Goal: Task Accomplishment & Management: Use online tool/utility

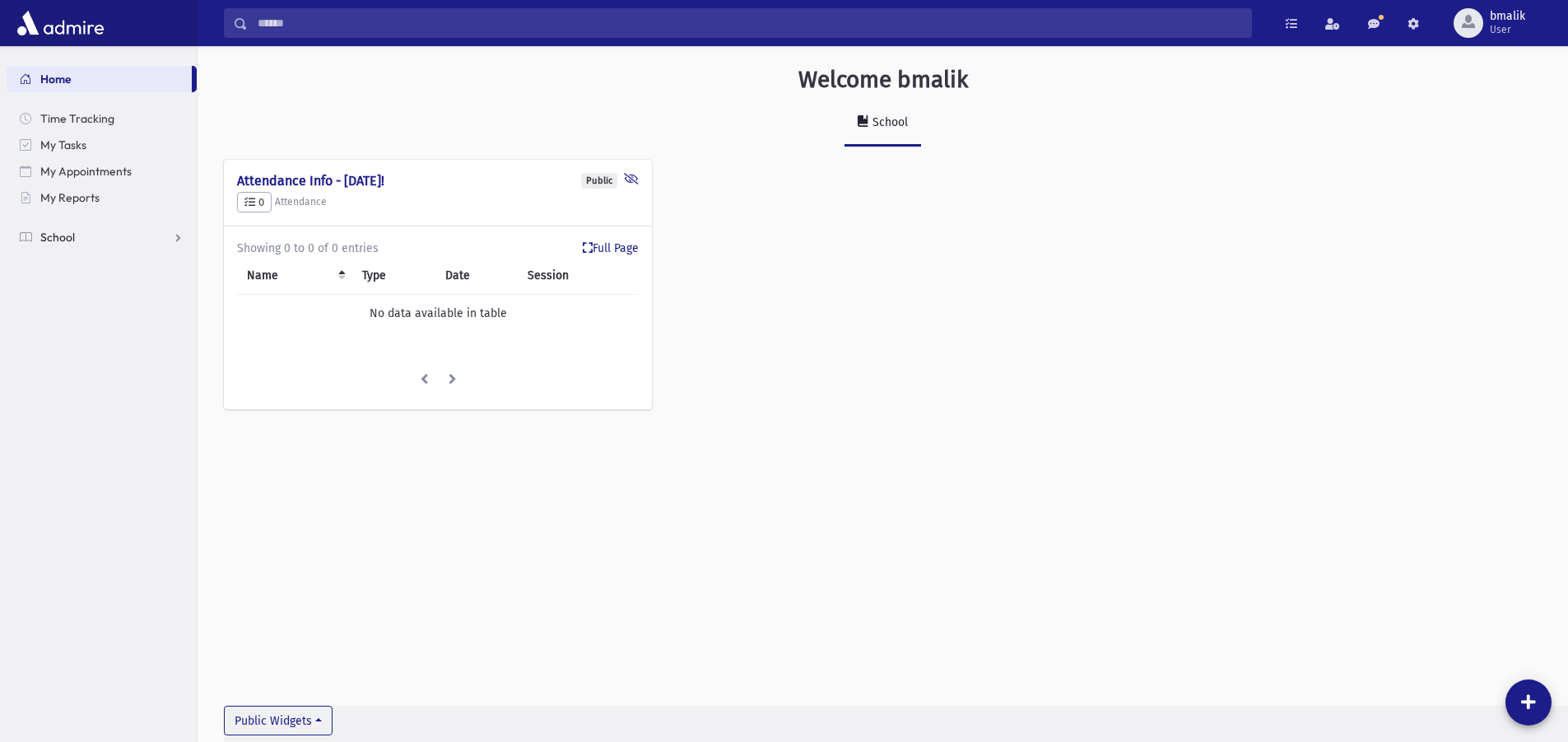
click at [175, 241] on link "School" at bounding box center [102, 237] width 191 height 26
click at [90, 270] on span "Students" at bounding box center [72, 264] width 45 height 15
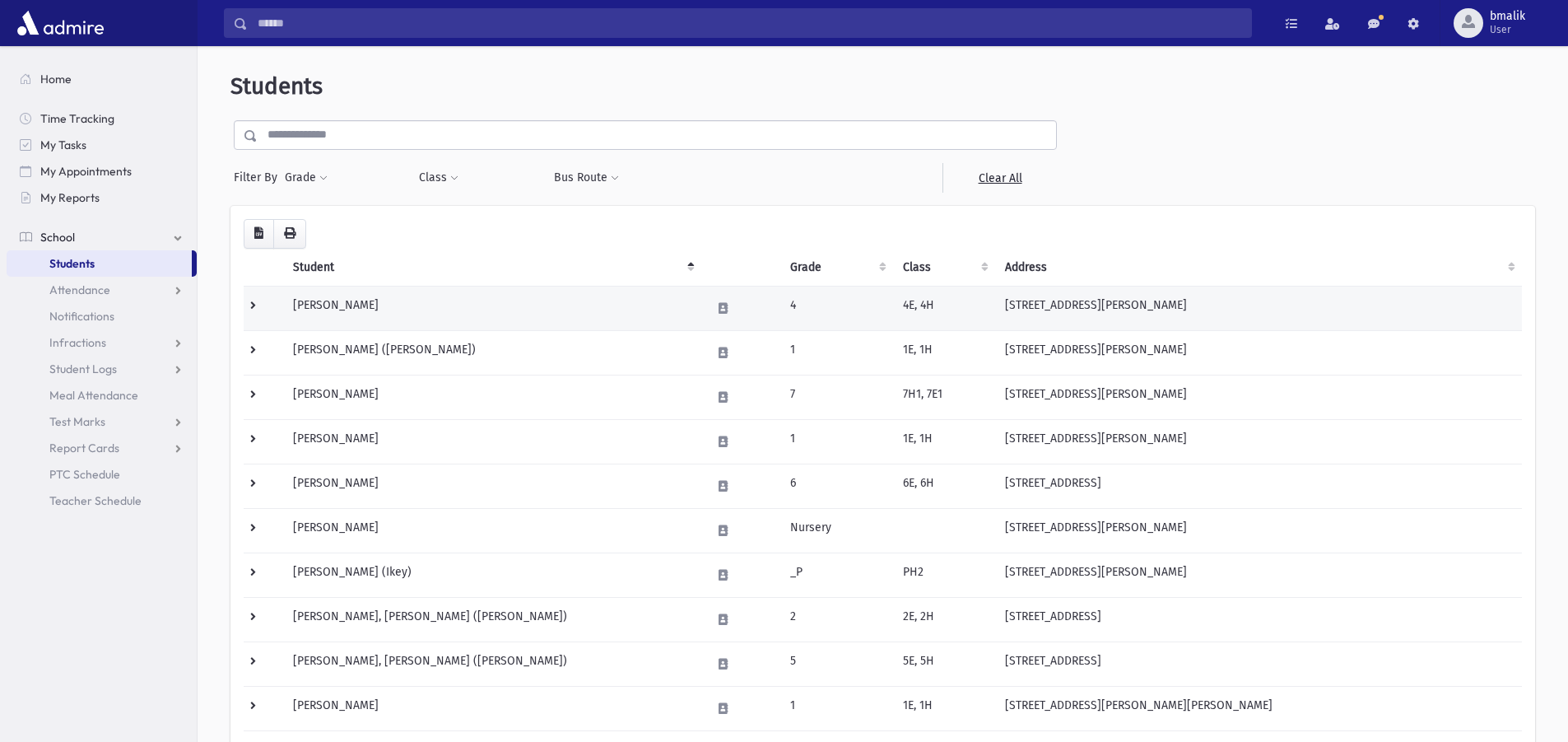
click at [439, 313] on td "[PERSON_NAME]" at bounding box center [492, 308] width 418 height 44
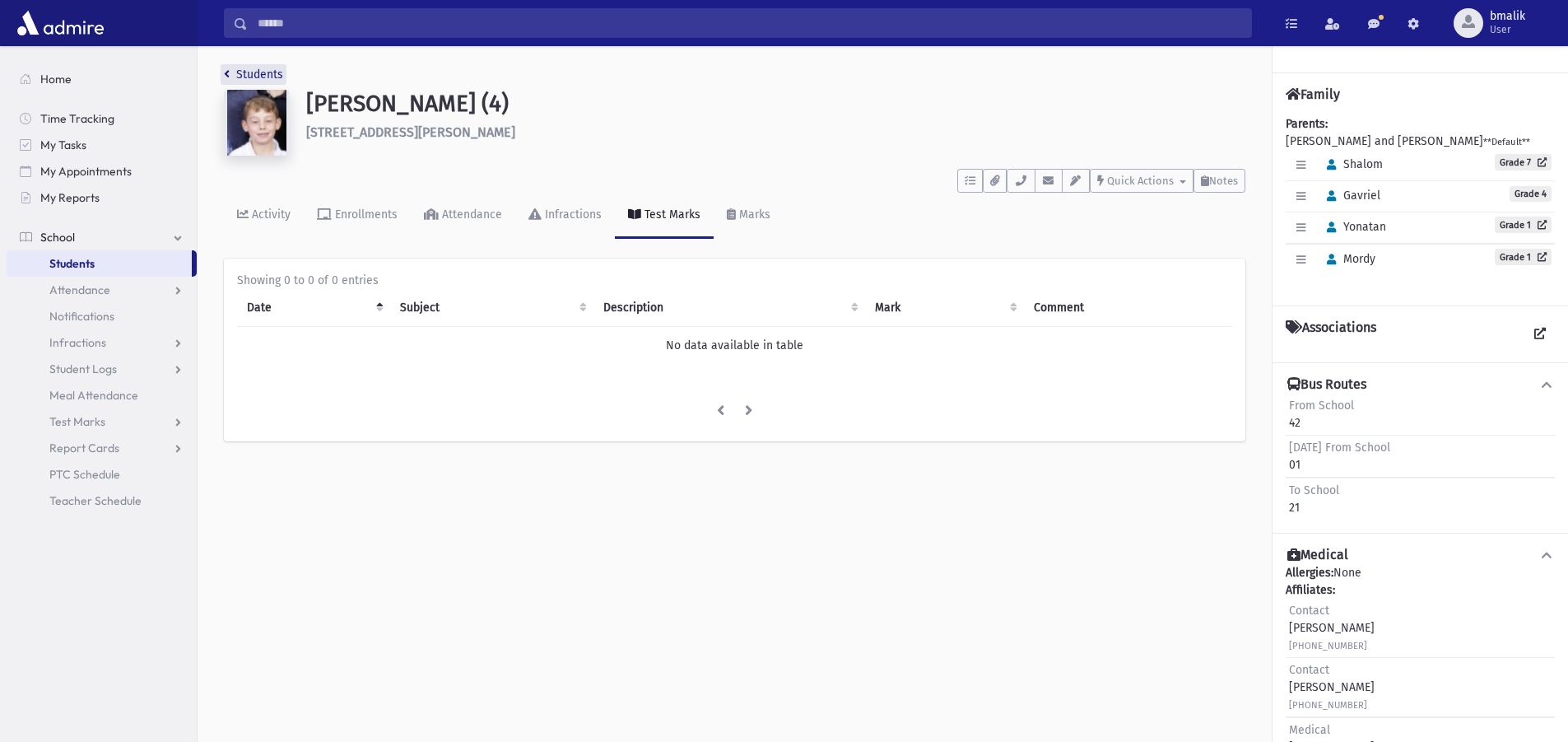
click at [227, 75] on icon "breadcrumb" at bounding box center [226, 74] width 6 height 11
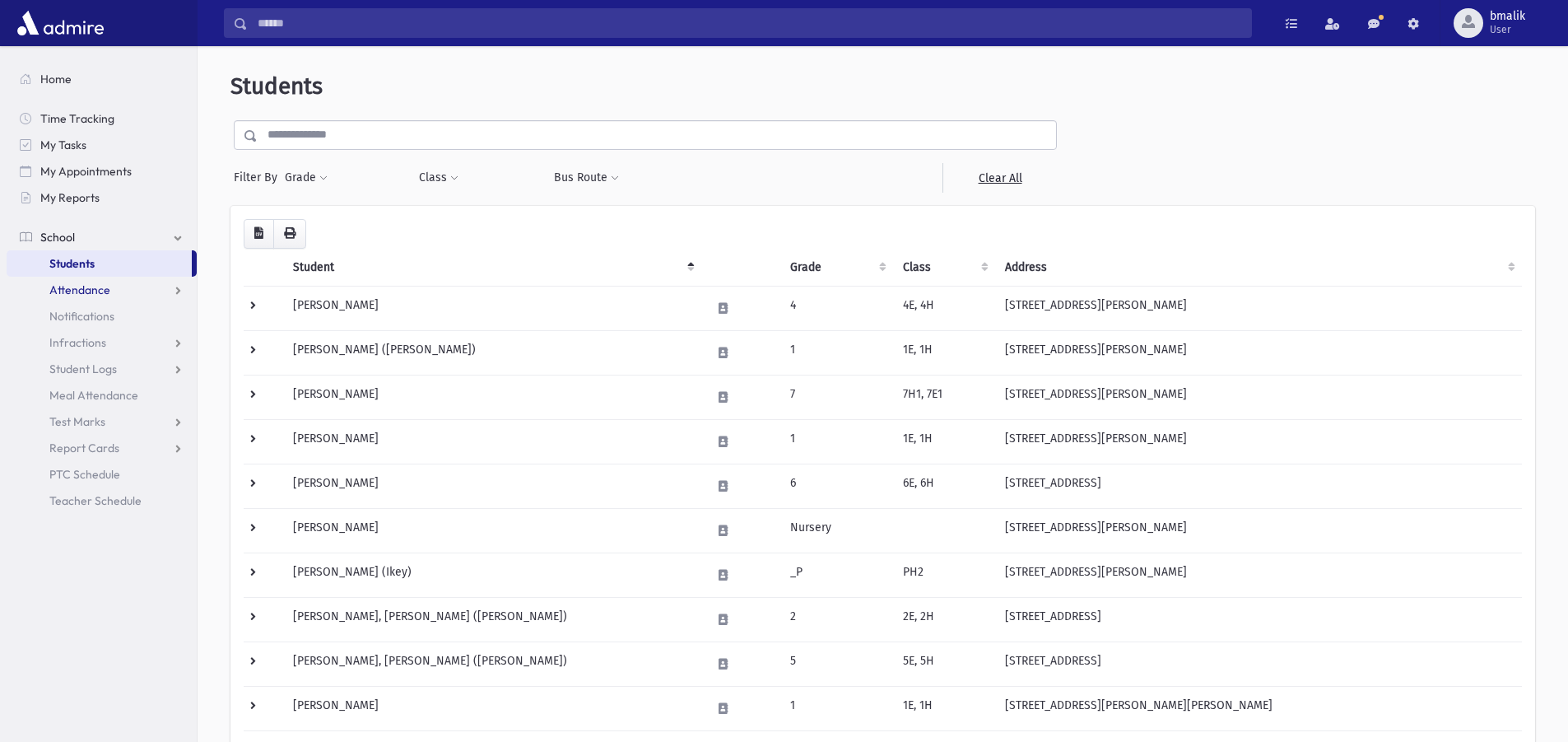
click at [116, 292] on link "Attendance" at bounding box center [102, 290] width 191 height 26
click at [117, 323] on link "Entry" at bounding box center [102, 316] width 191 height 26
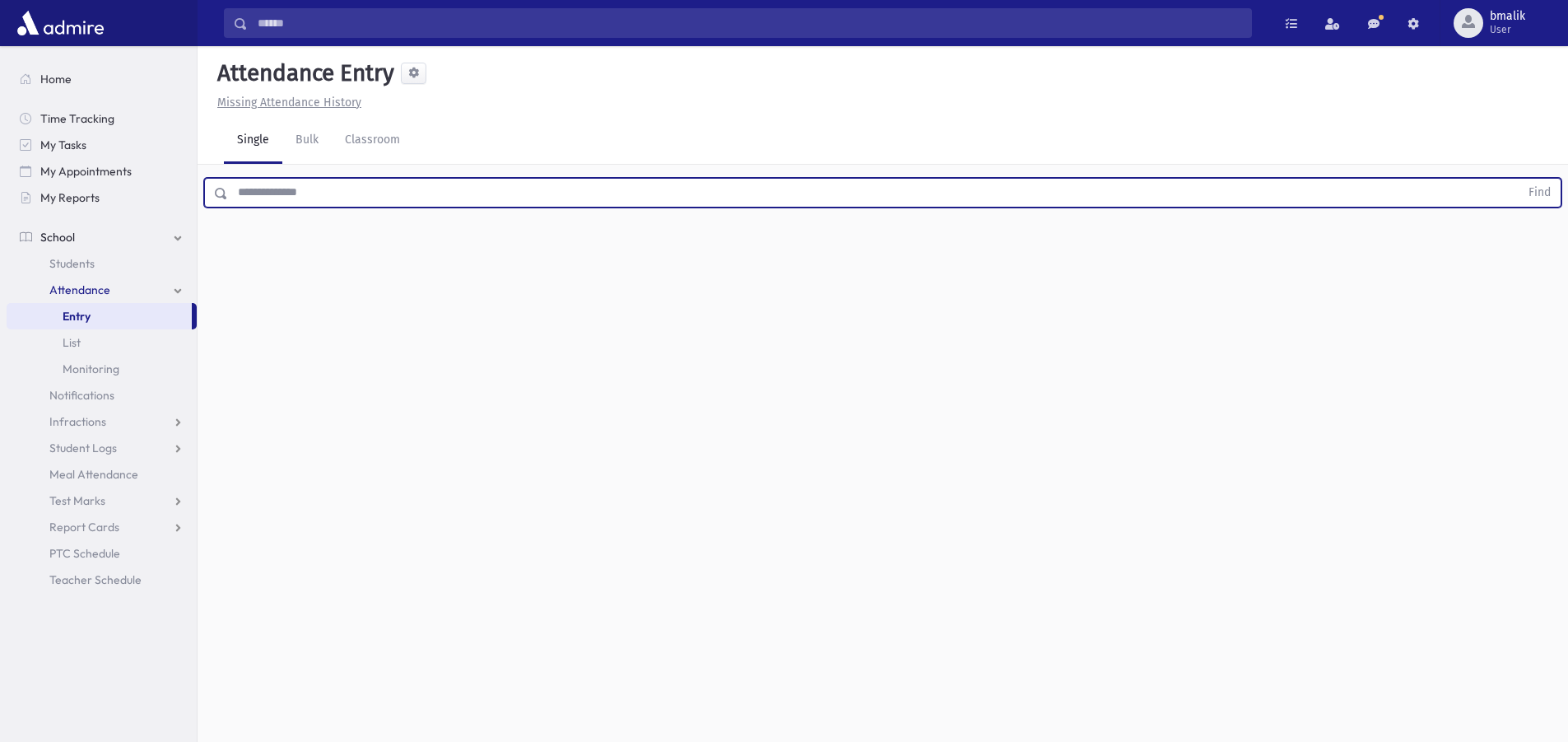
click at [267, 192] on input "text" at bounding box center [873, 192] width 1292 height 29
type input "*****"
click at [1519, 179] on button "Find" at bounding box center [1539, 192] width 42 height 28
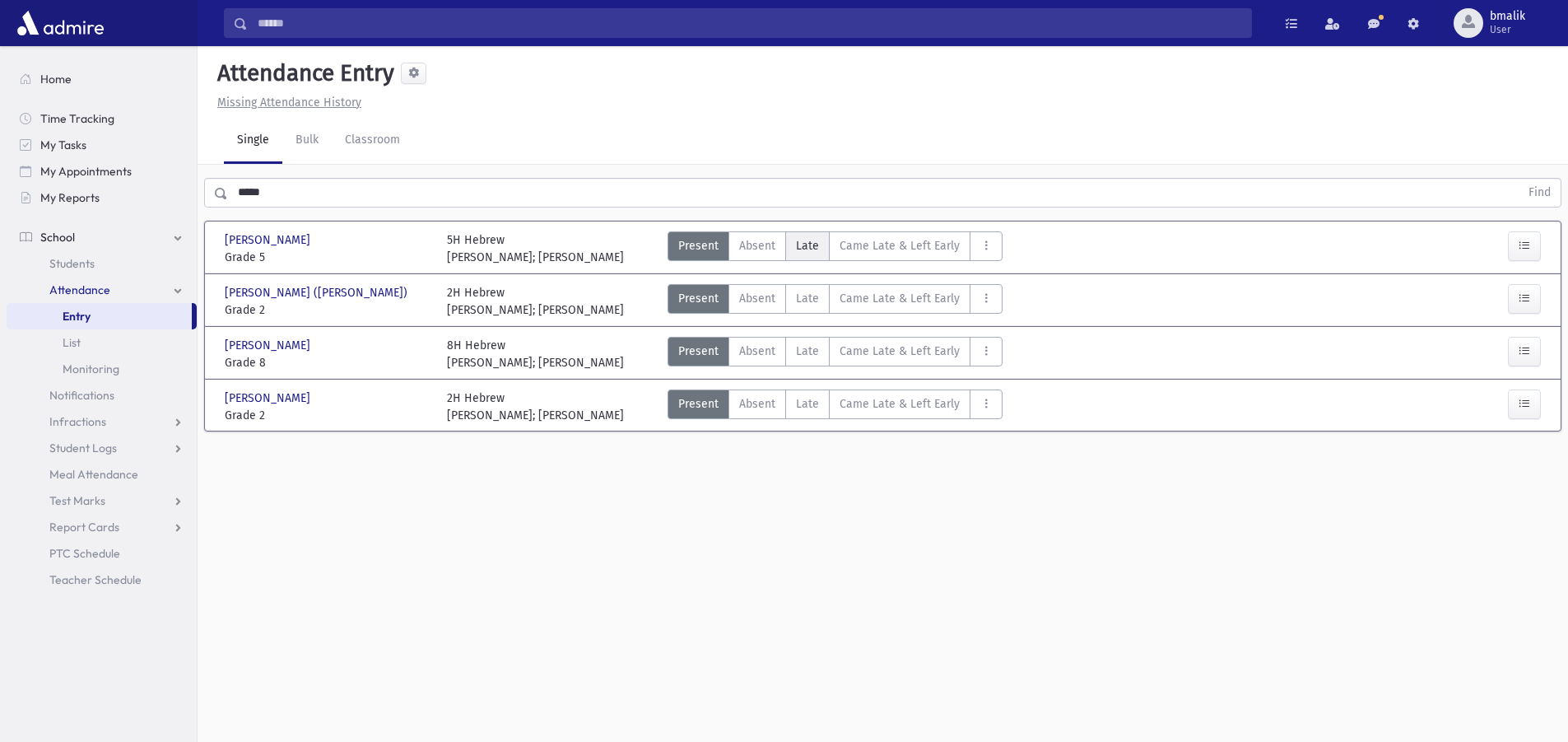
click at [803, 247] on span "Late" at bounding box center [807, 246] width 23 height 17
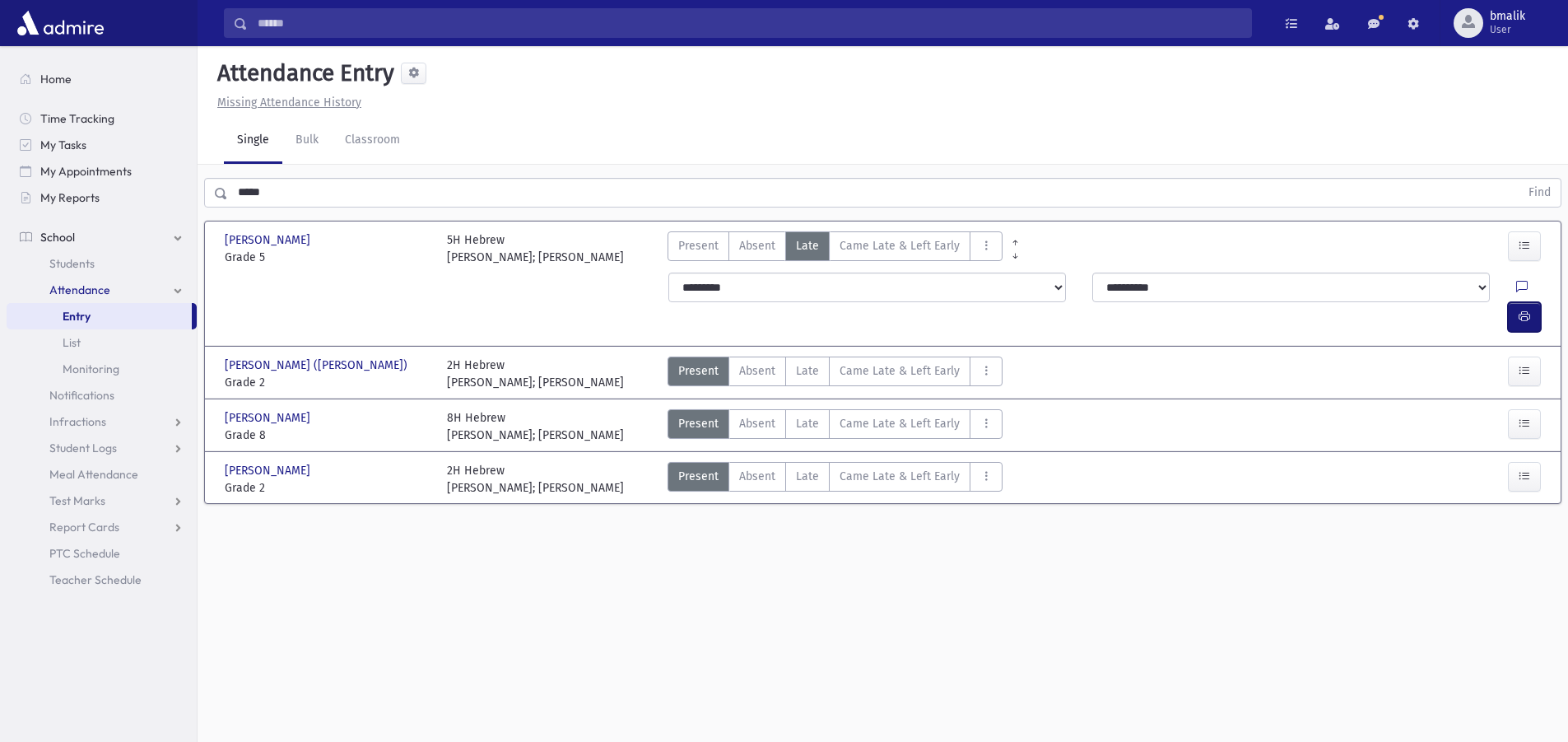
click at [1519, 309] on icon "button" at bounding box center [1524, 316] width 11 height 14
click at [709, 246] on span "Present" at bounding box center [698, 246] width 41 height 17
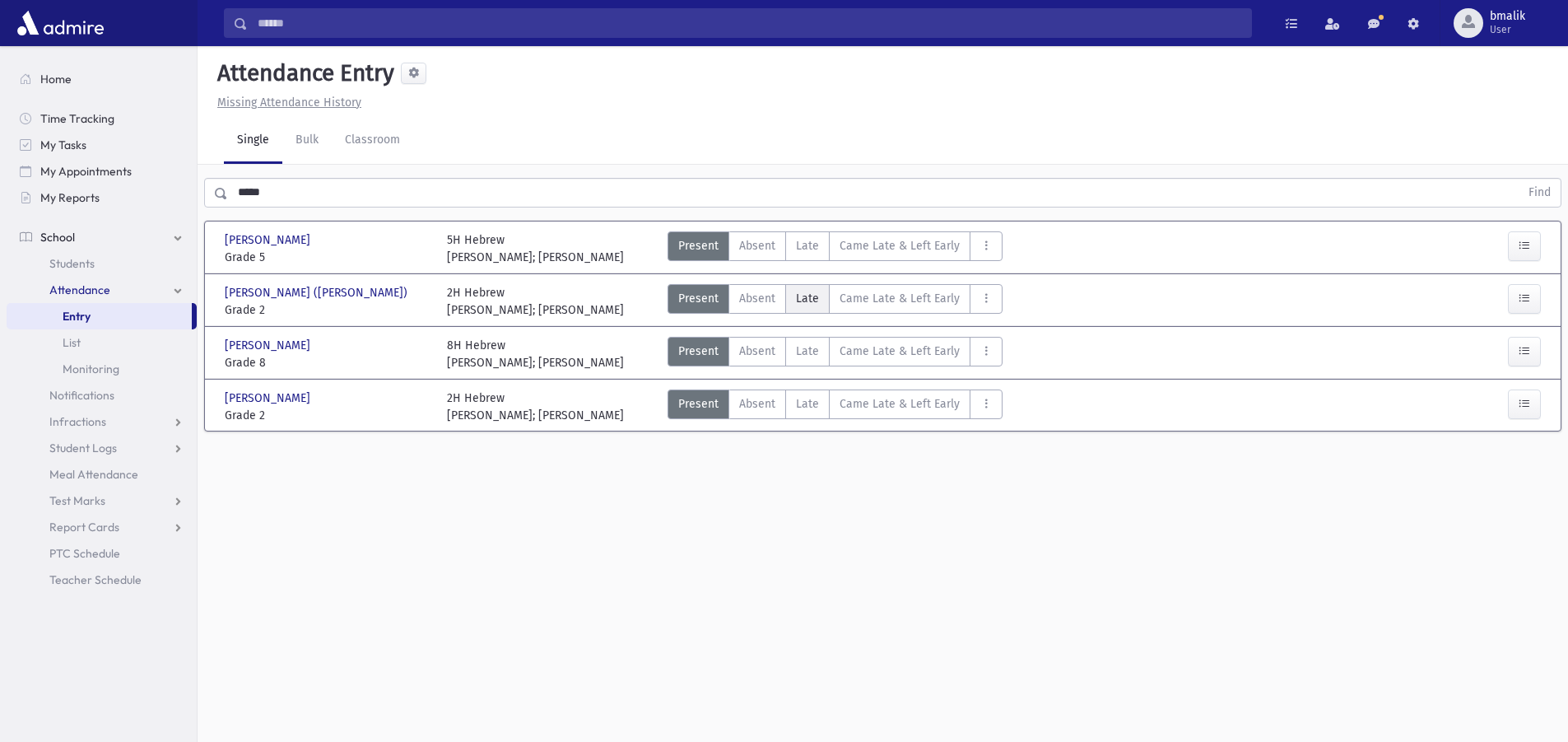
click at [802, 301] on span "Late" at bounding box center [807, 299] width 23 height 17
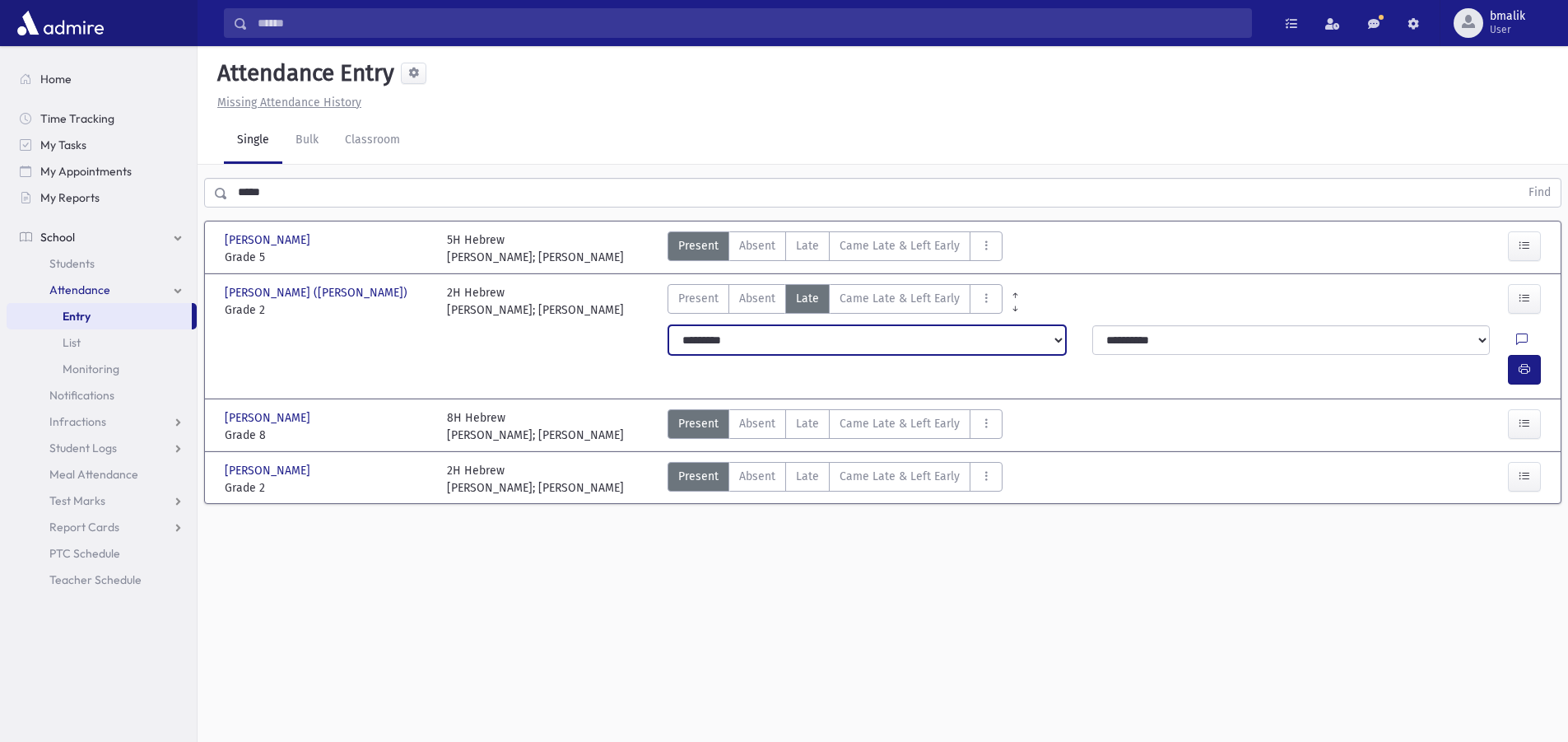
click at [790, 346] on select "**********" at bounding box center [867, 340] width 398 height 29
click at [789, 347] on select "**********" at bounding box center [867, 340] width 398 height 29
click at [701, 307] on label "Present P" at bounding box center [698, 299] width 62 height 29
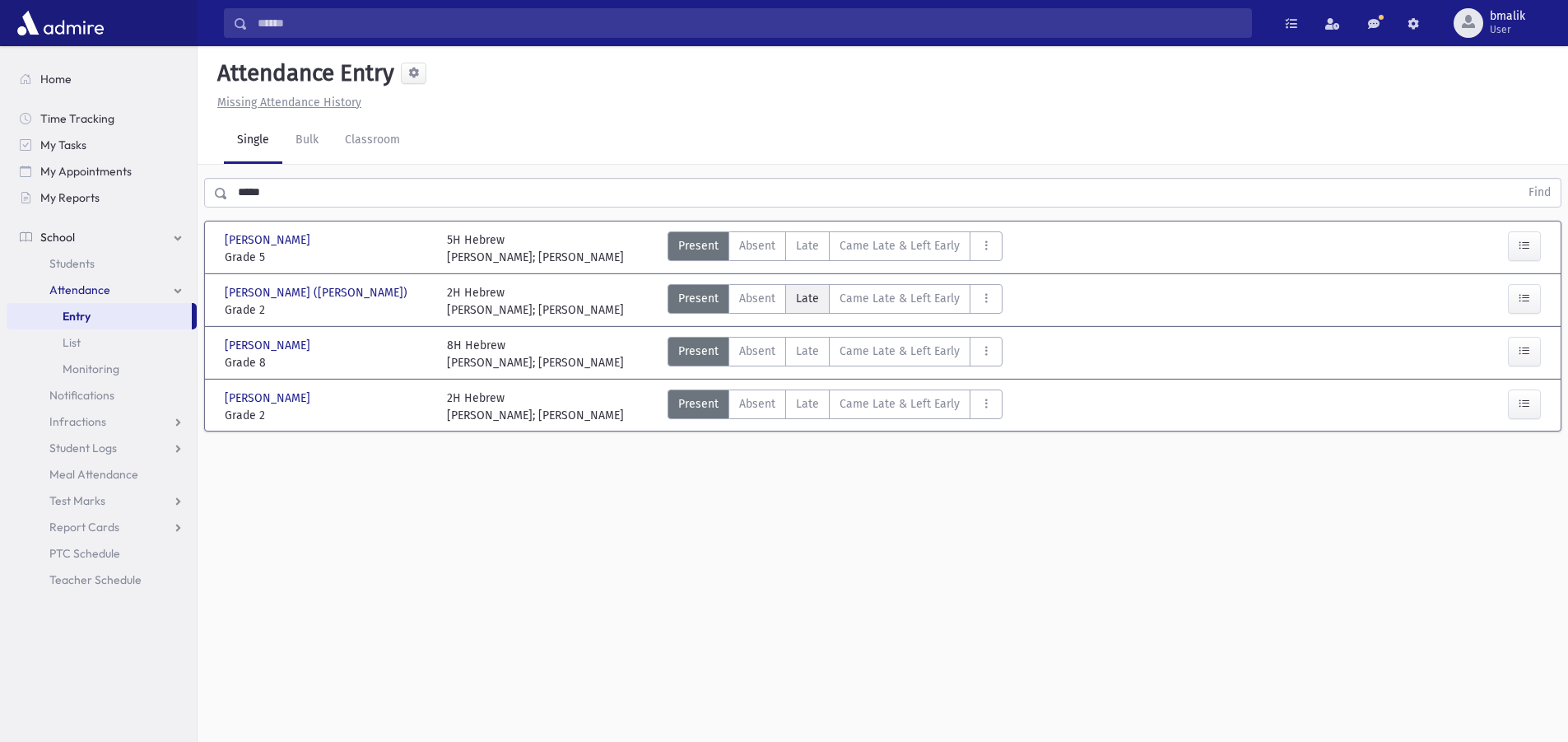
click at [805, 306] on span "Late" at bounding box center [807, 299] width 23 height 17
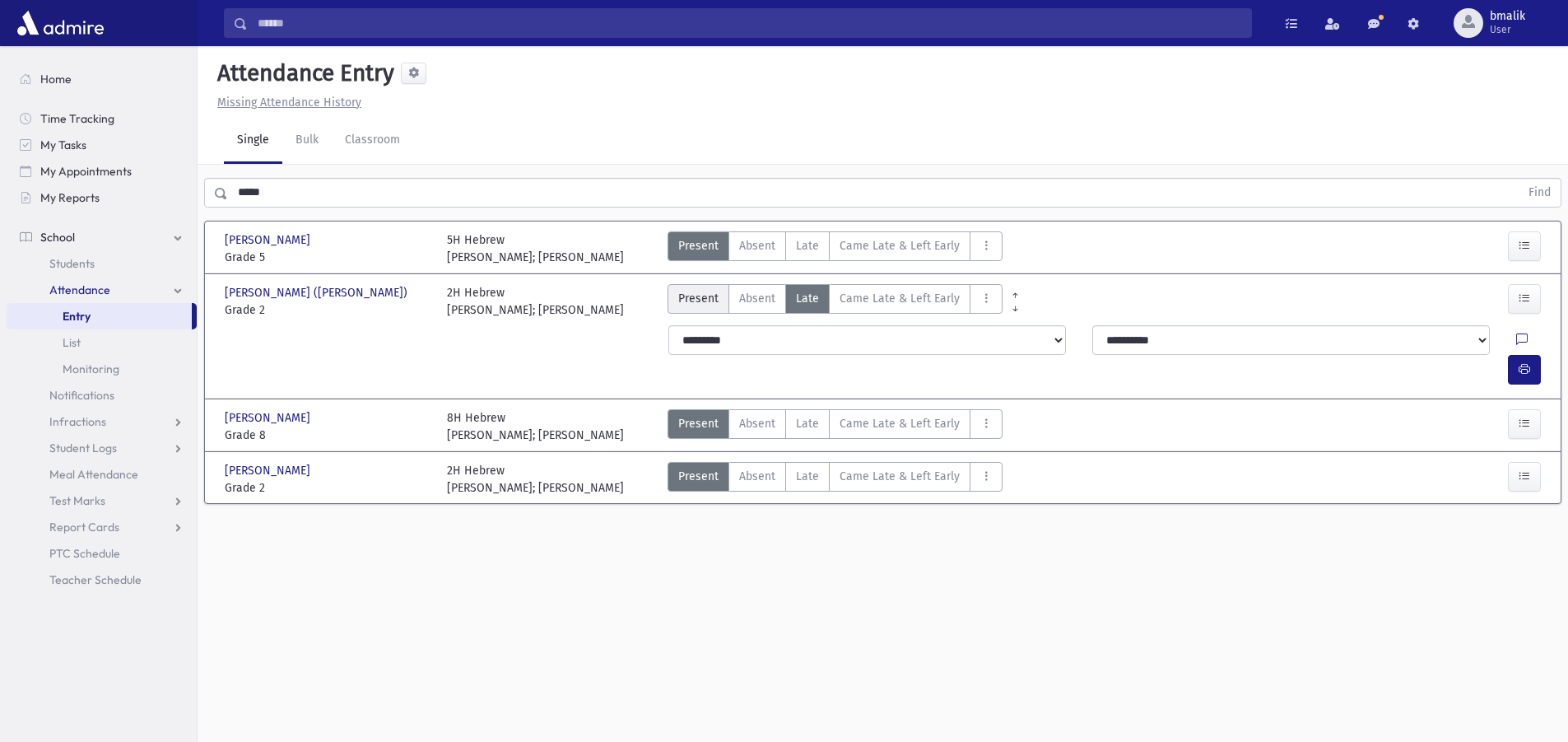
click at [686, 303] on span "Present" at bounding box center [698, 299] width 41 height 17
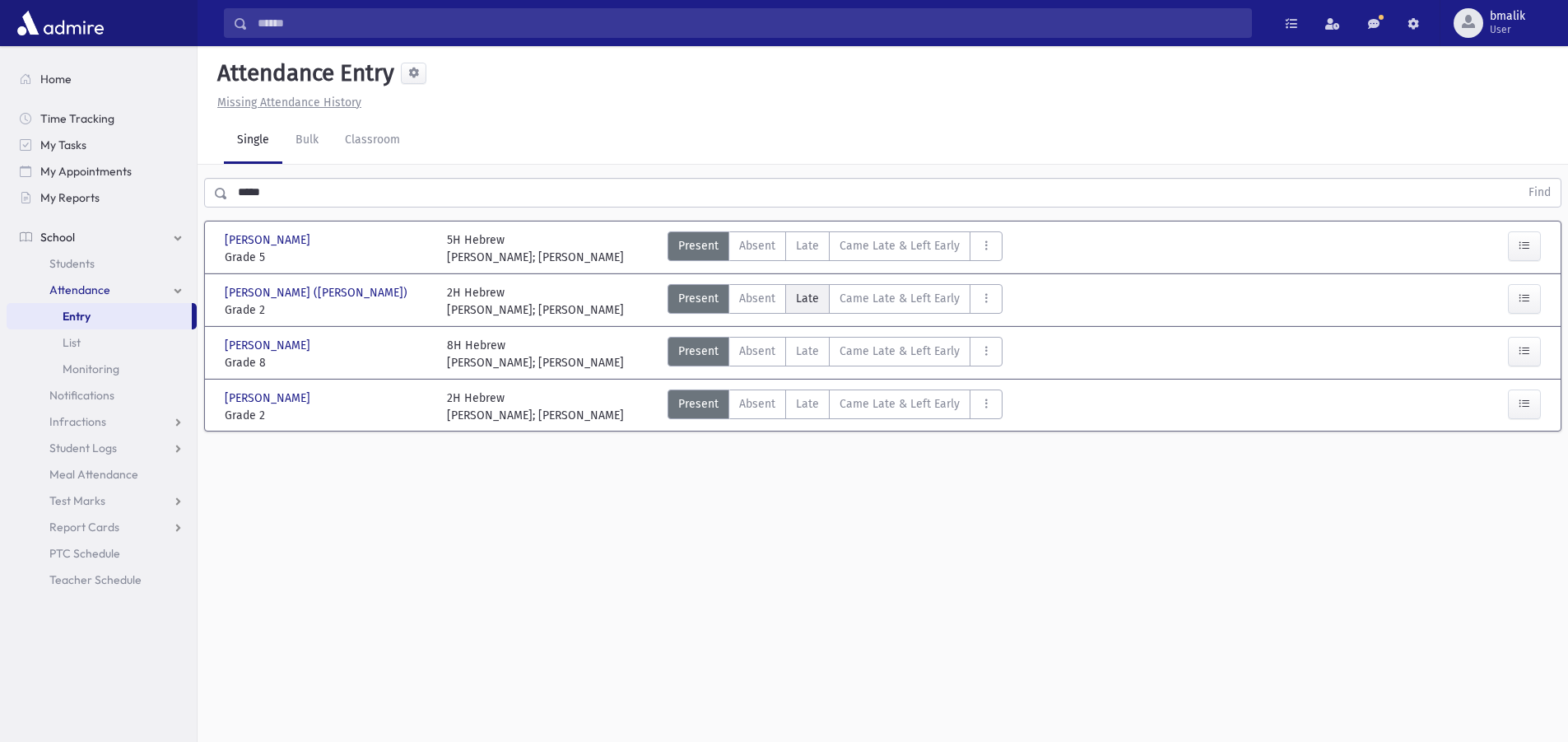
click at [807, 296] on span "Late" at bounding box center [807, 299] width 23 height 17
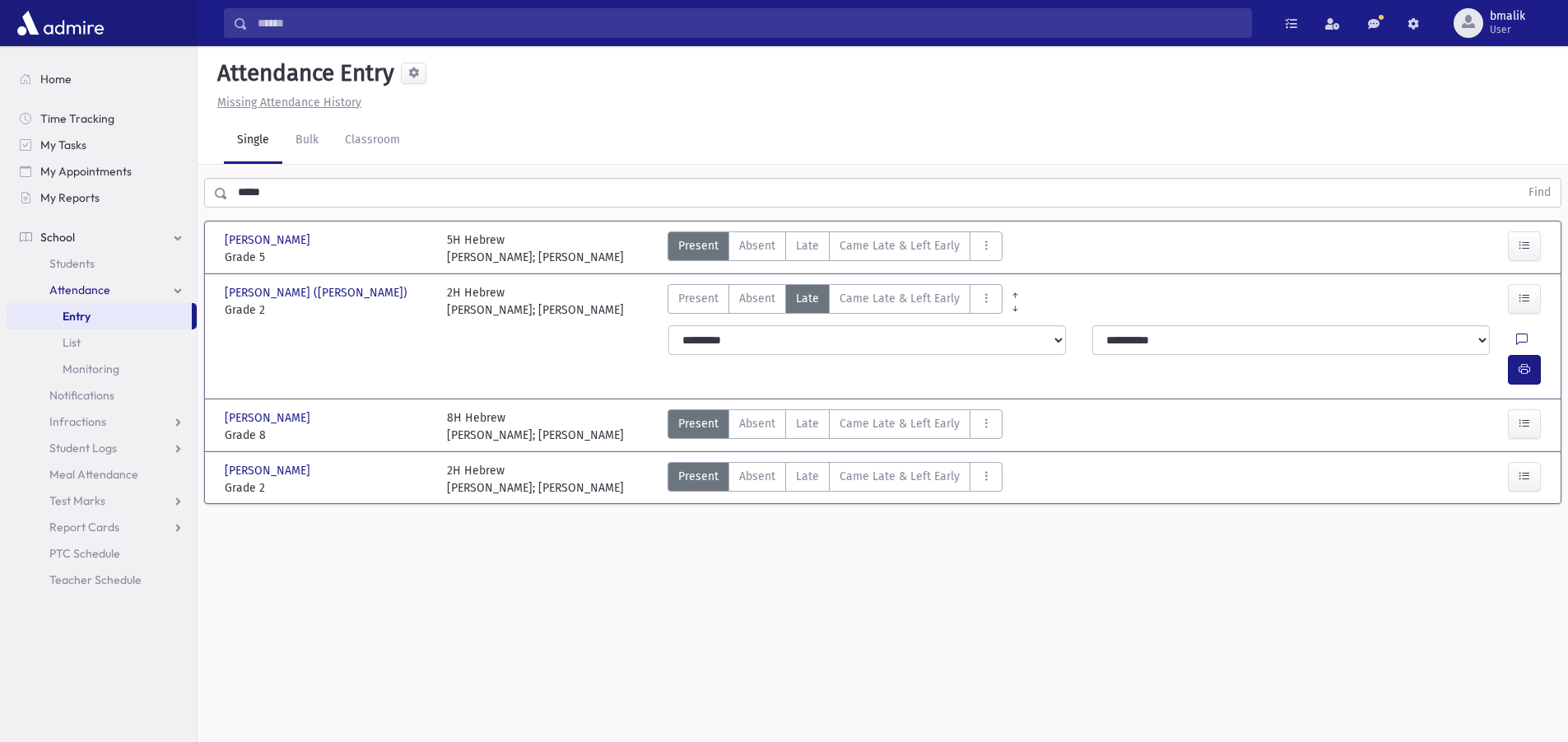
click at [1517, 335] on icon at bounding box center [1522, 341] width 11 height 14
click at [694, 303] on span "Present" at bounding box center [698, 299] width 41 height 17
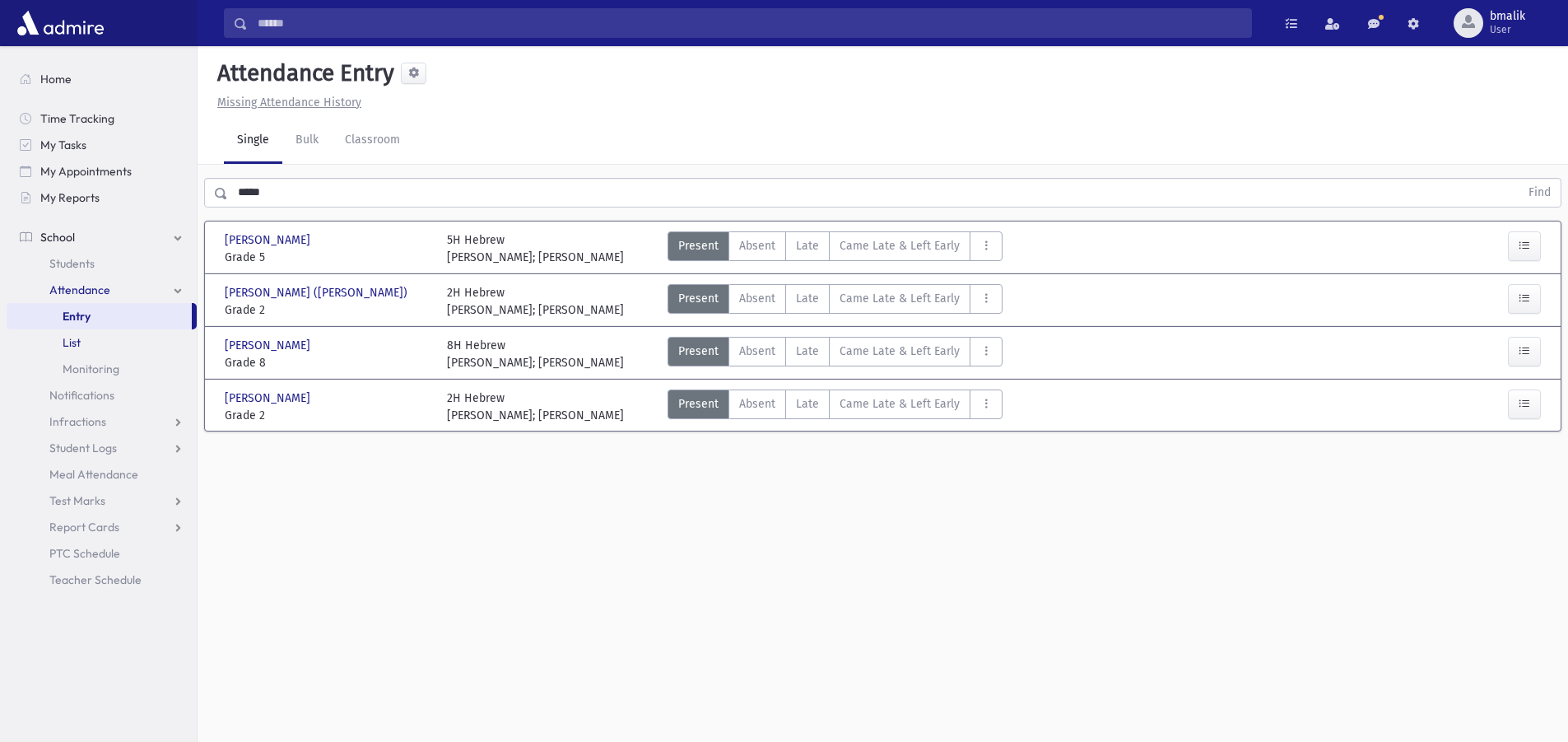
click at [72, 345] on span "List" at bounding box center [71, 342] width 18 height 15
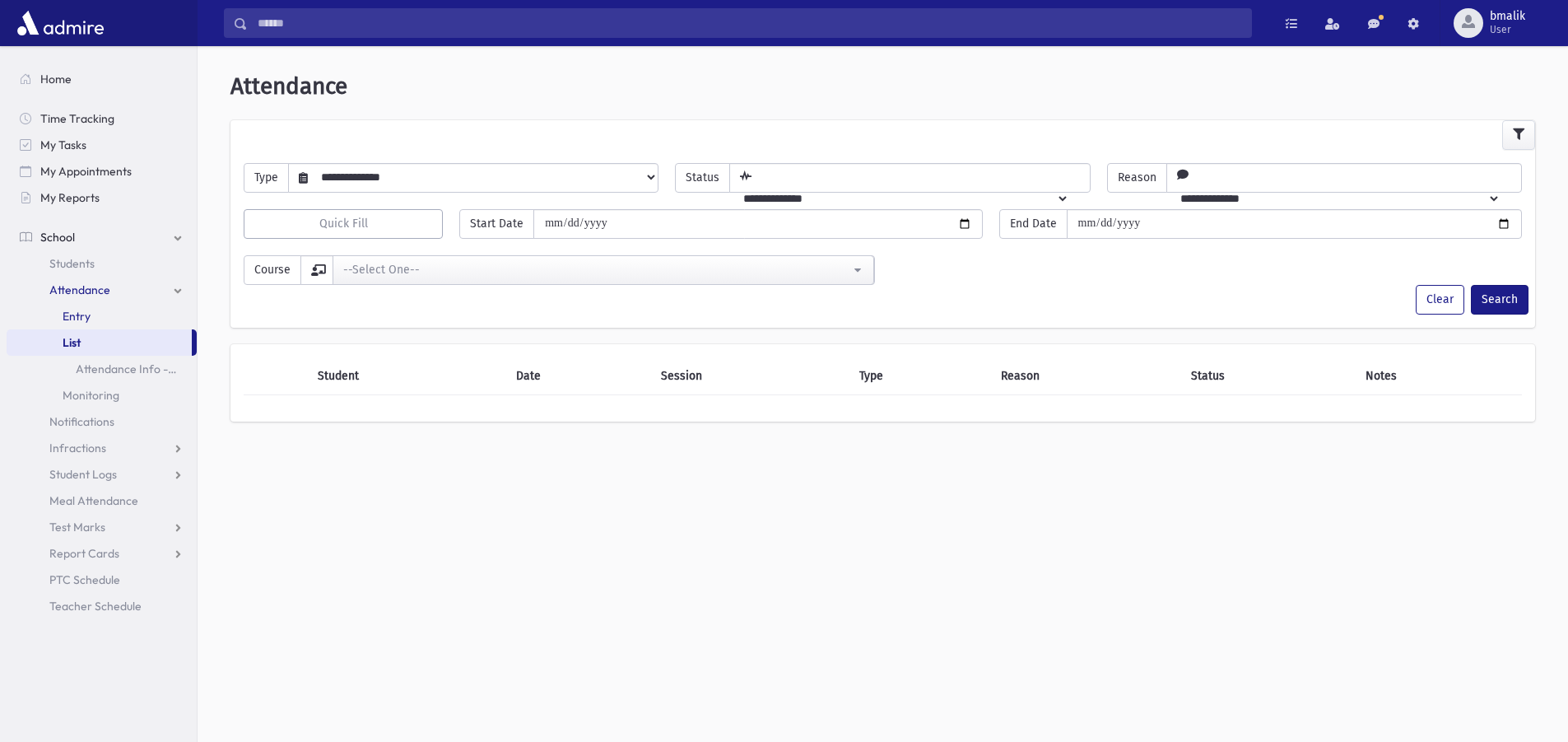
click at [81, 318] on span "Entry" at bounding box center [76, 316] width 28 height 15
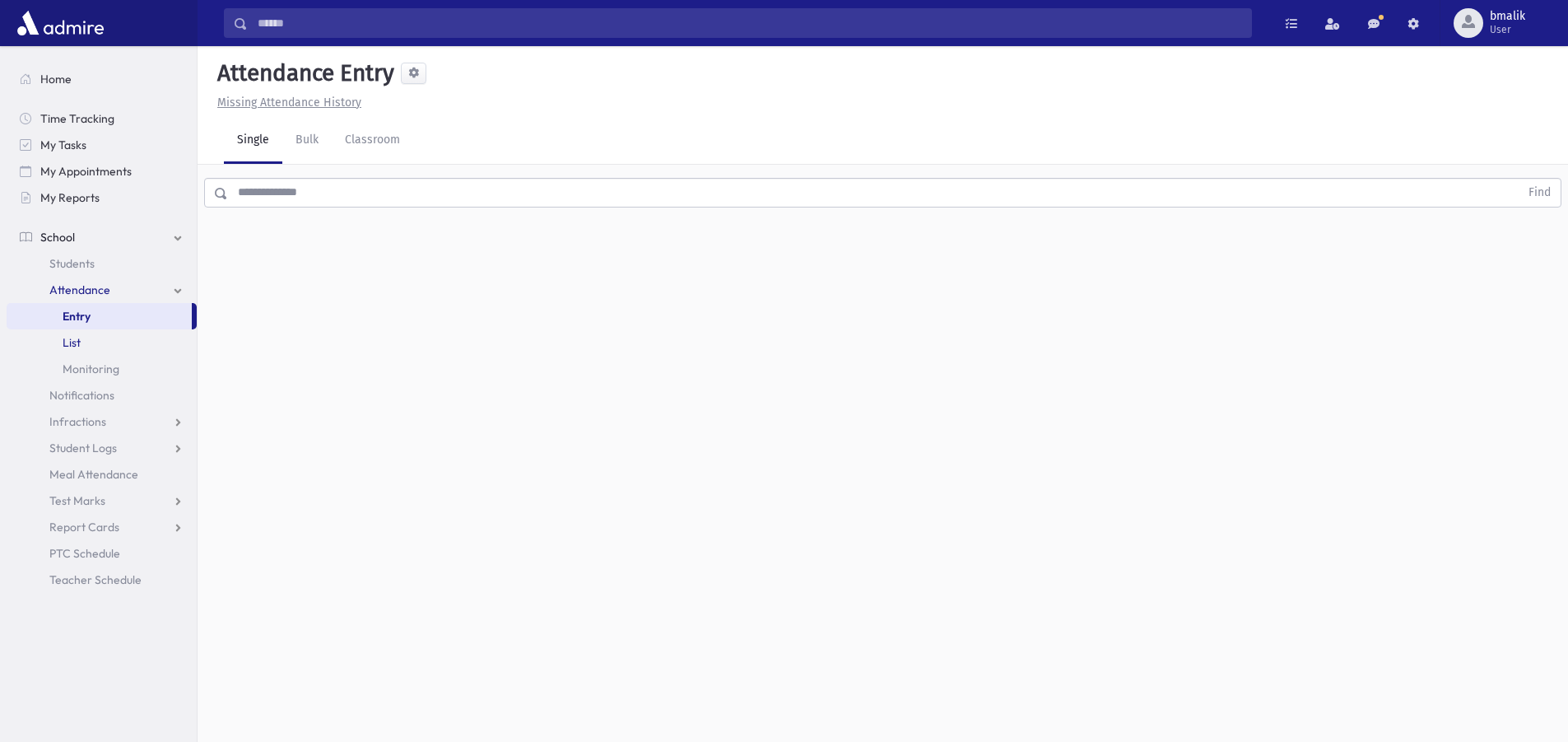
click at [75, 347] on span "List" at bounding box center [71, 342] width 18 height 15
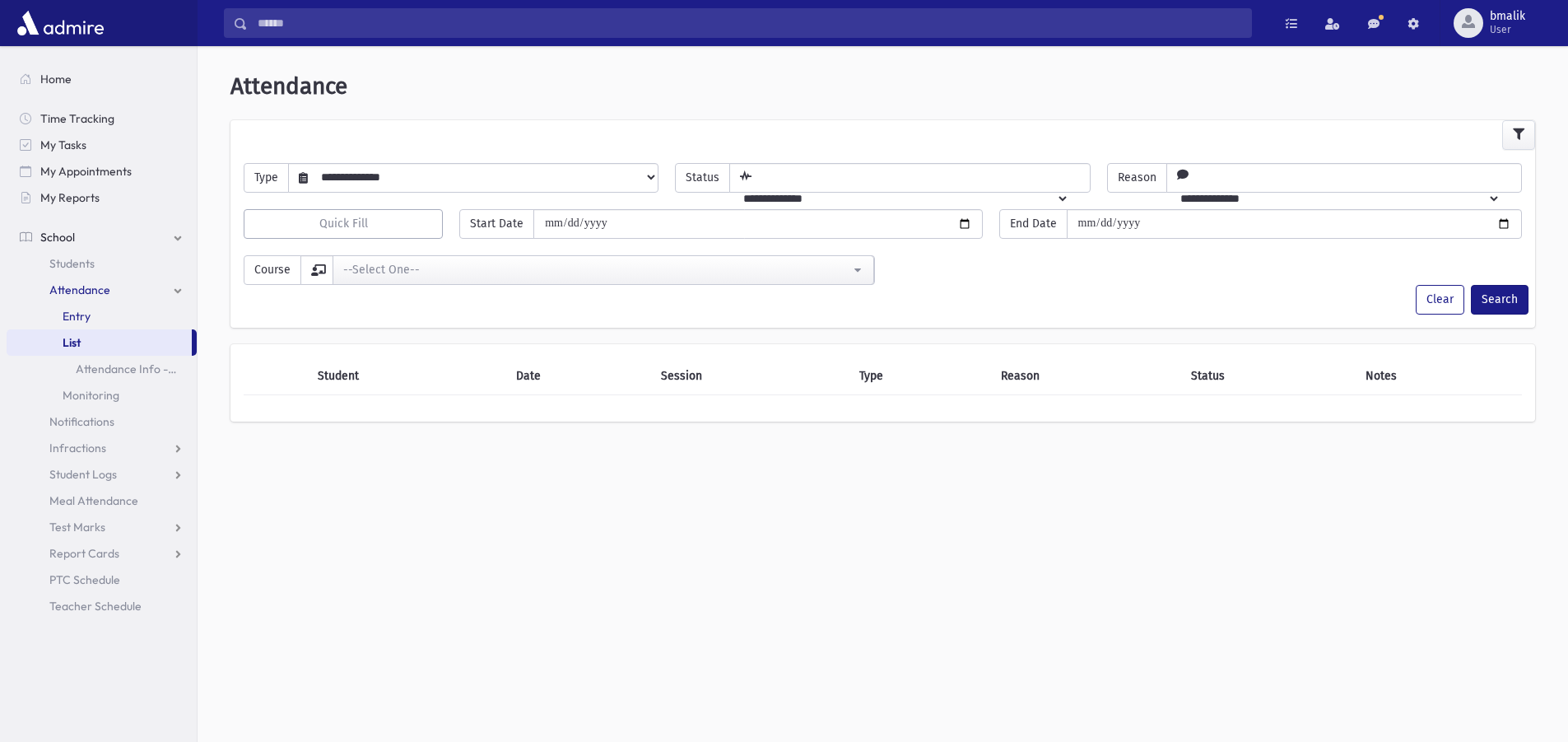
click at [87, 315] on span "Entry" at bounding box center [76, 316] width 28 height 15
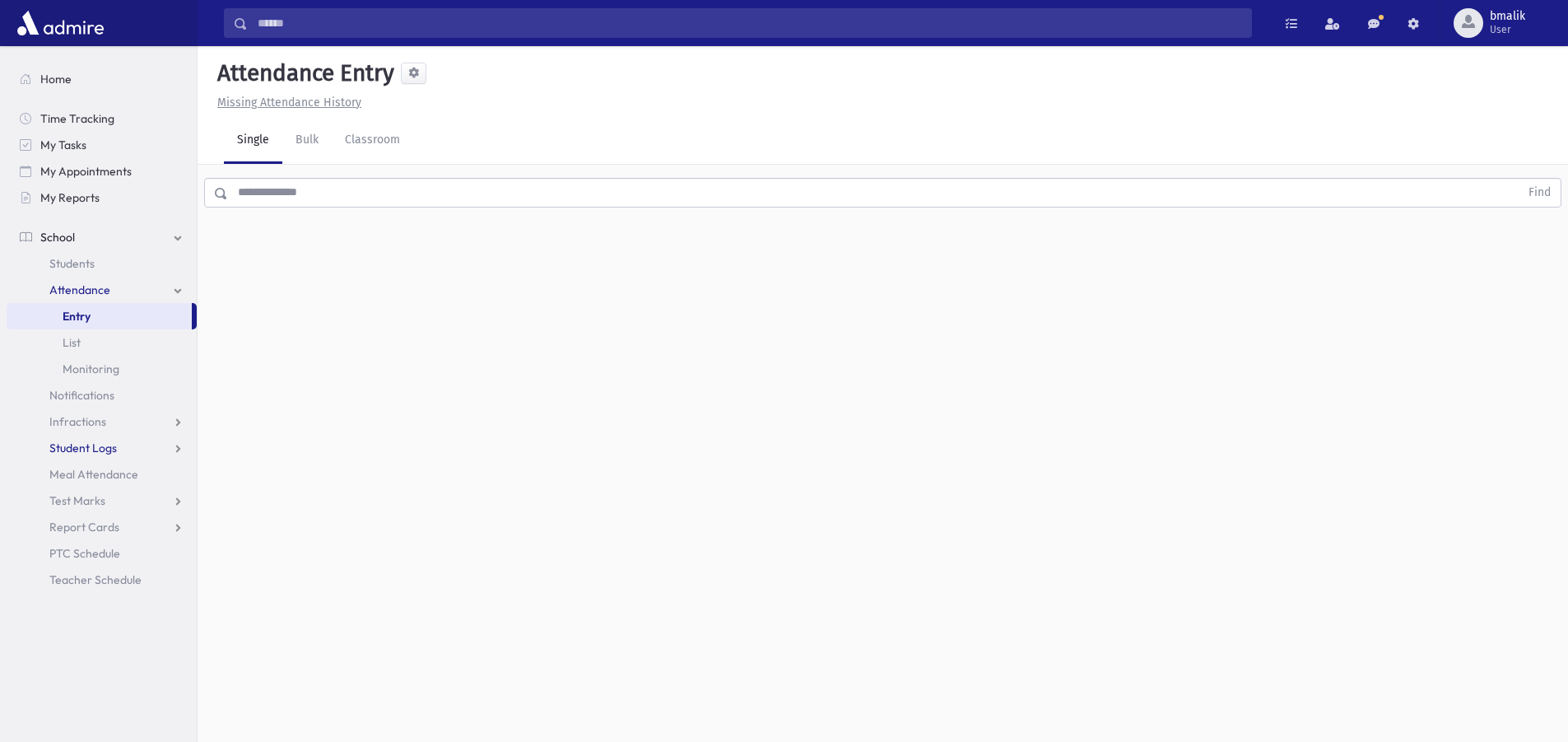
click at [100, 454] on span "Student Logs" at bounding box center [83, 447] width 68 height 15
click at [91, 468] on link "Entry" at bounding box center [102, 474] width 191 height 26
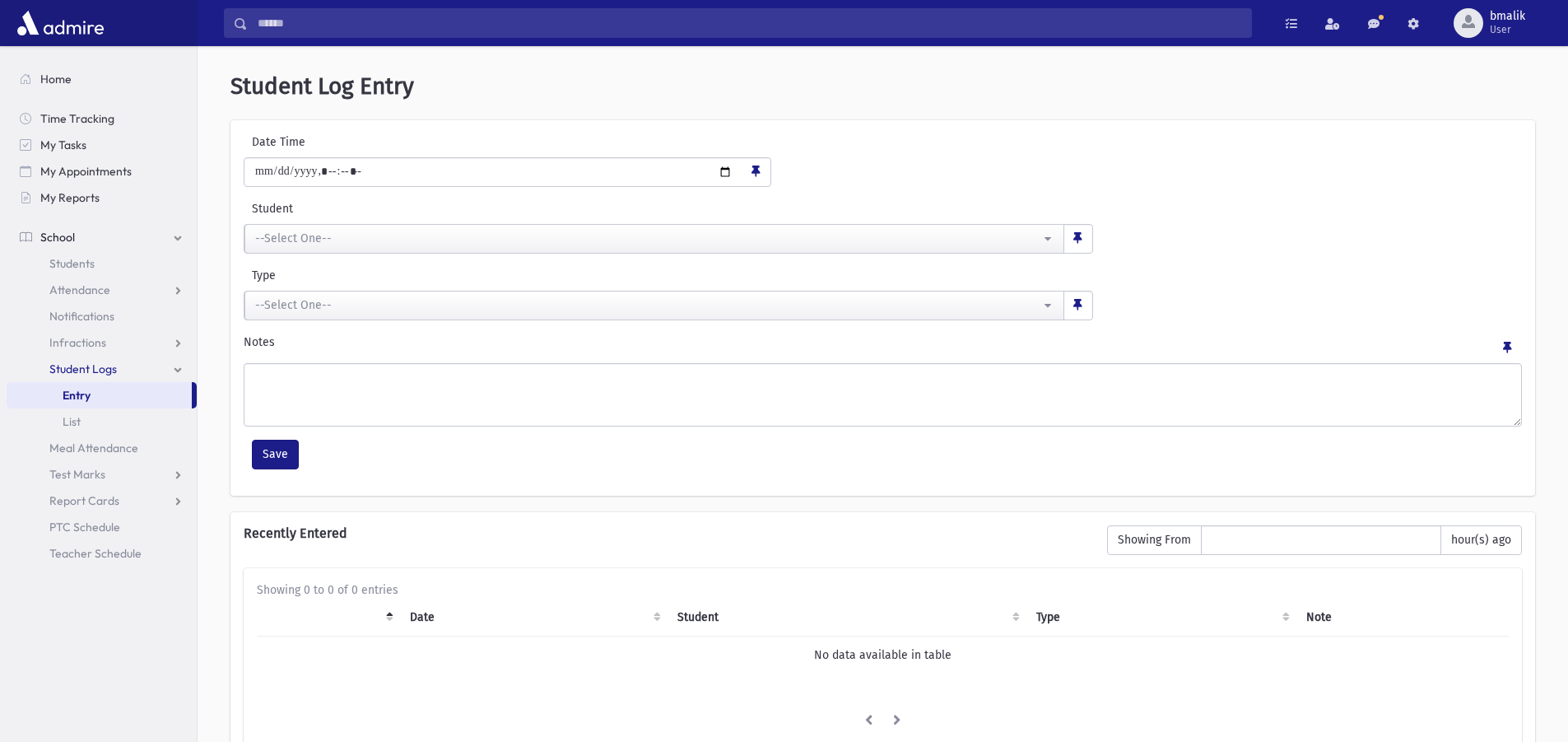
click at [313, 257] on div "**********" at bounding box center [883, 308] width 1305 height 375
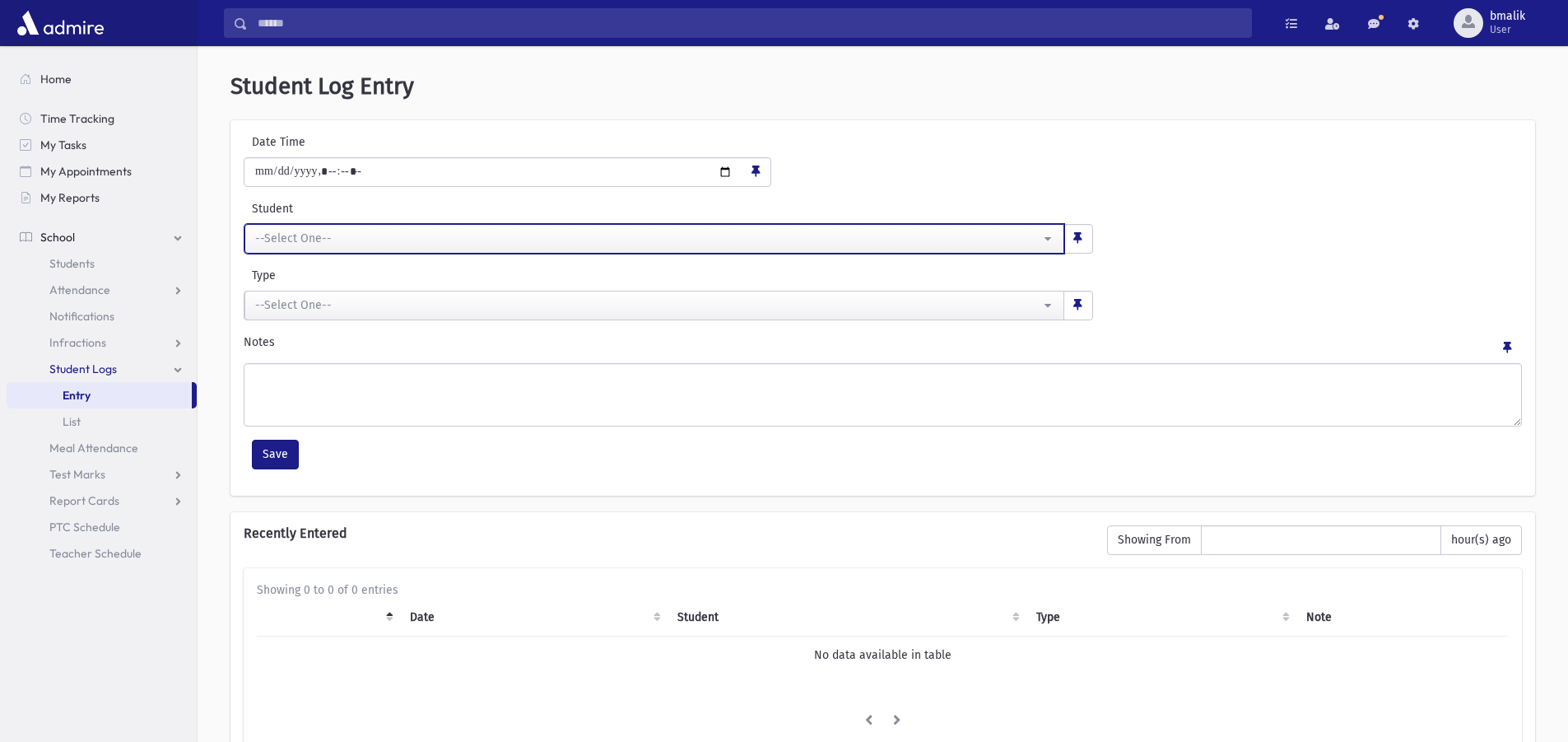
click at [306, 251] on button "--Select One--" at bounding box center [654, 238] width 820 height 29
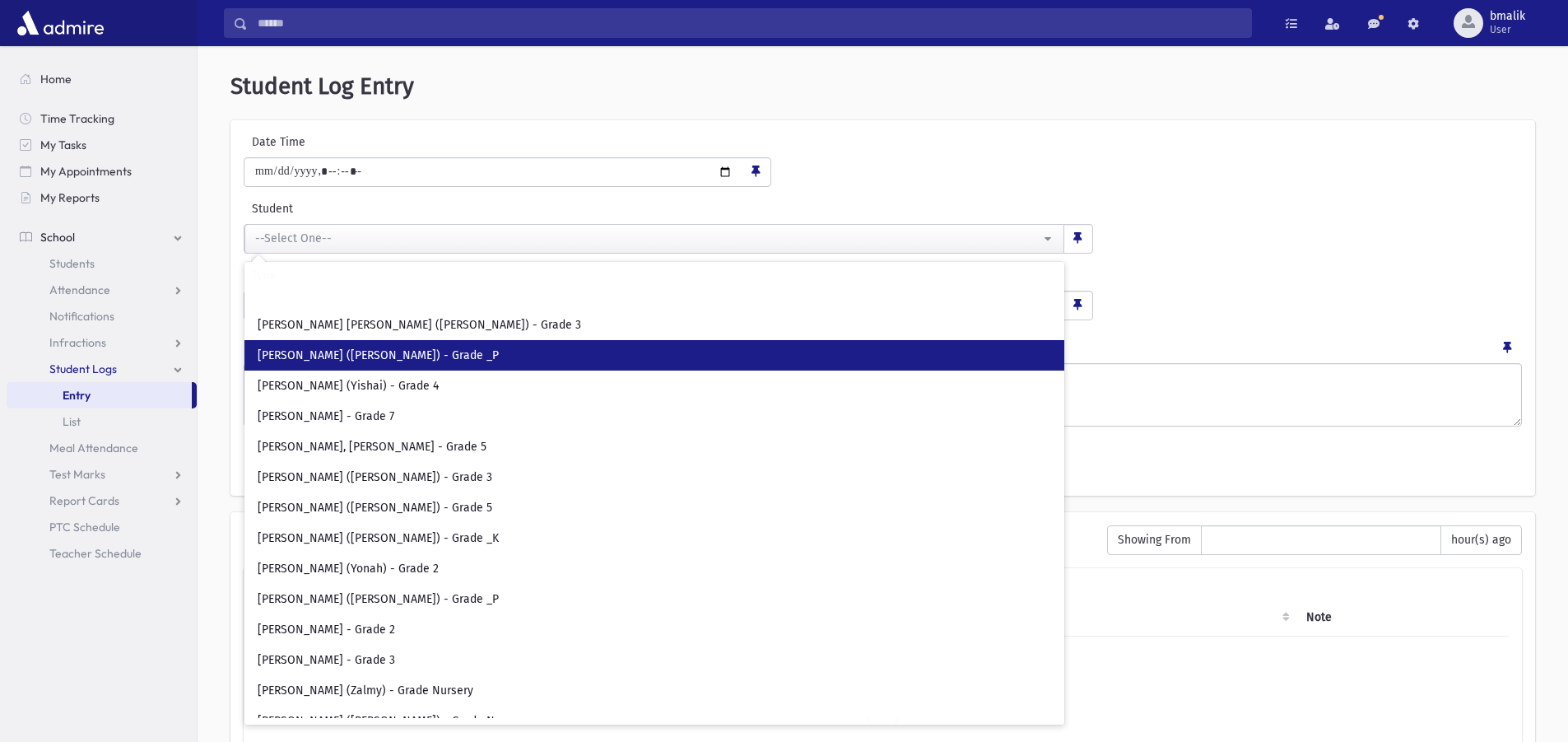
scroll to position [329, 0]
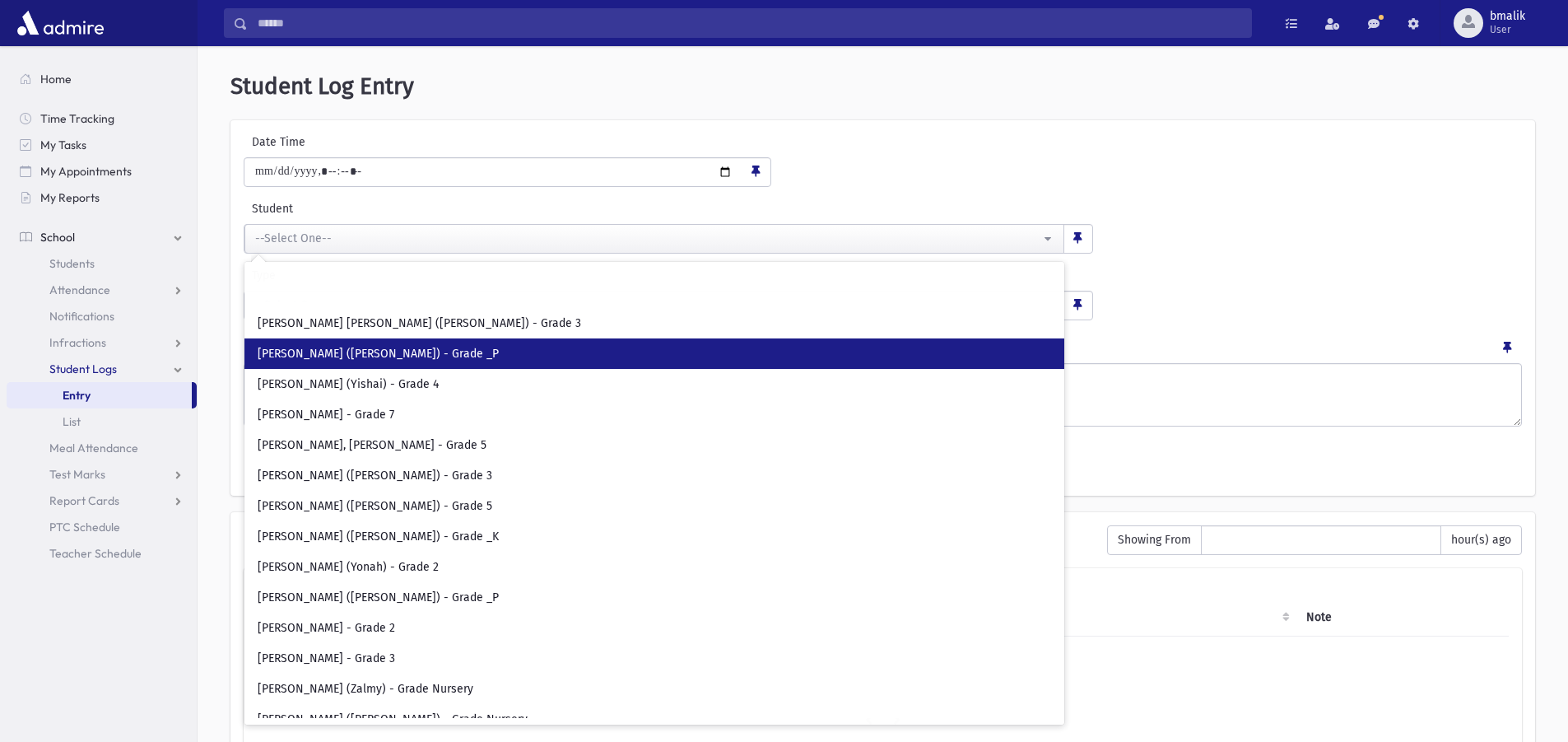
click at [334, 350] on span "Beller, Daniel Meir (Daniel) - Grade _P" at bounding box center [378, 354] width 241 height 16
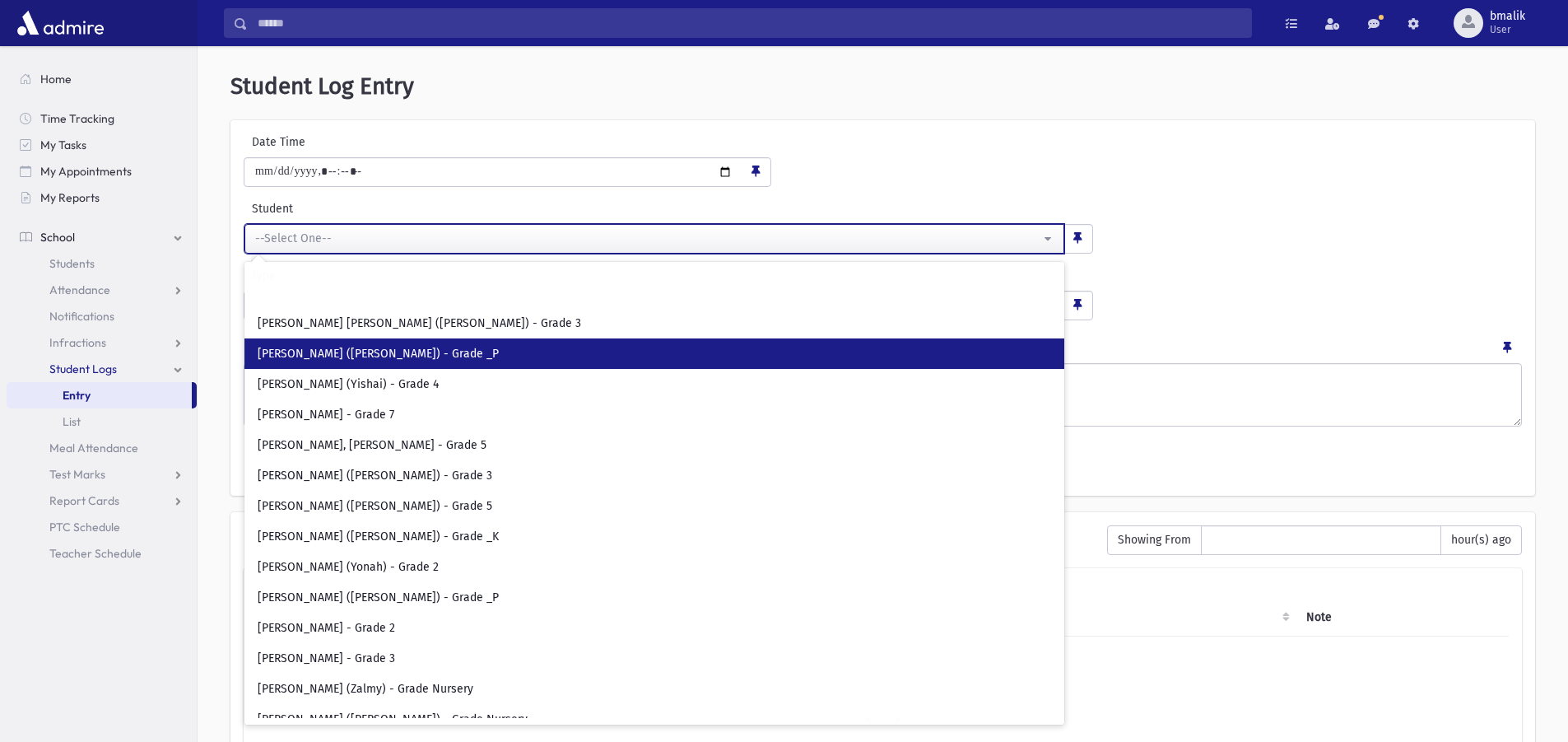
select select "*****"
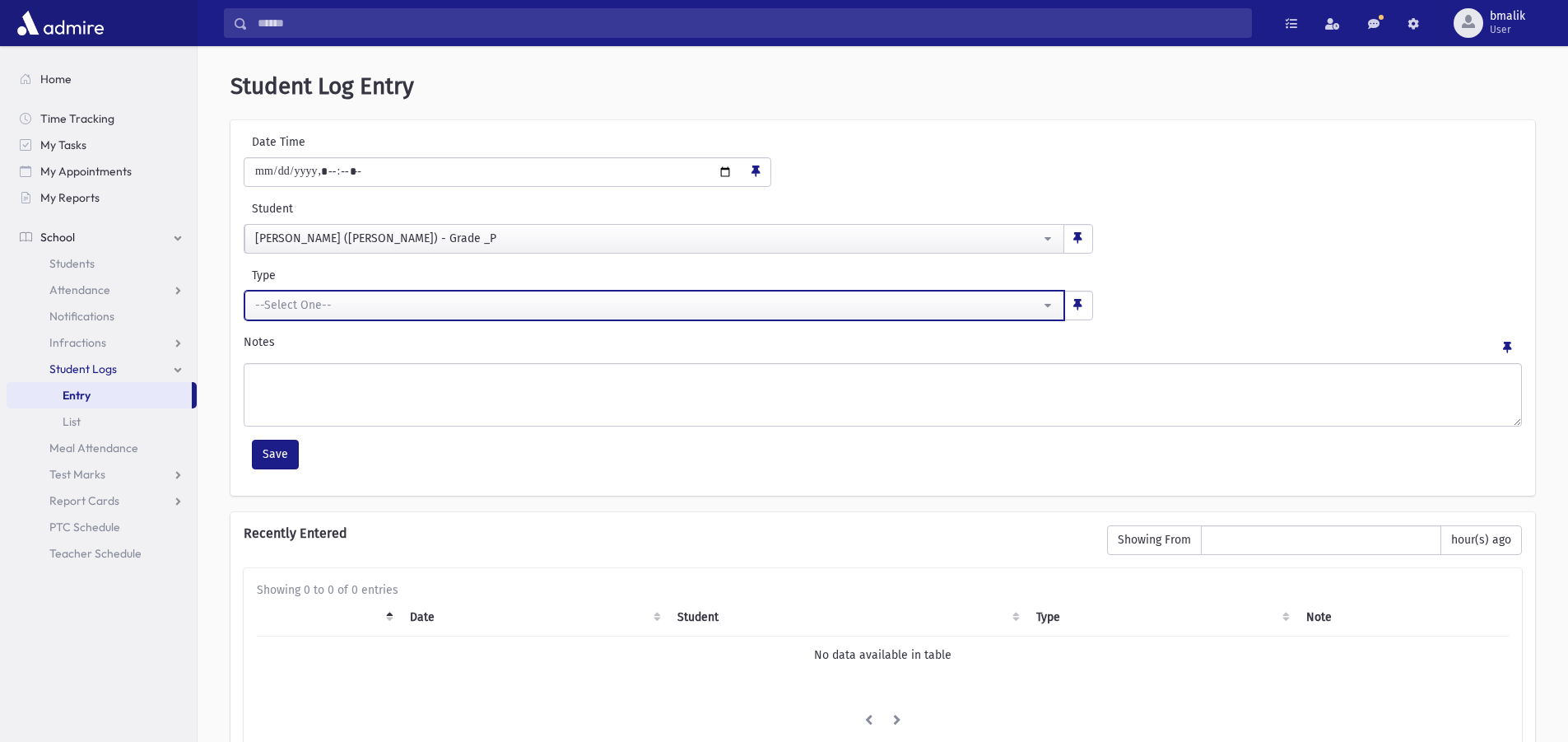
click at [271, 305] on div "--Select One--" at bounding box center [648, 305] width 786 height 17
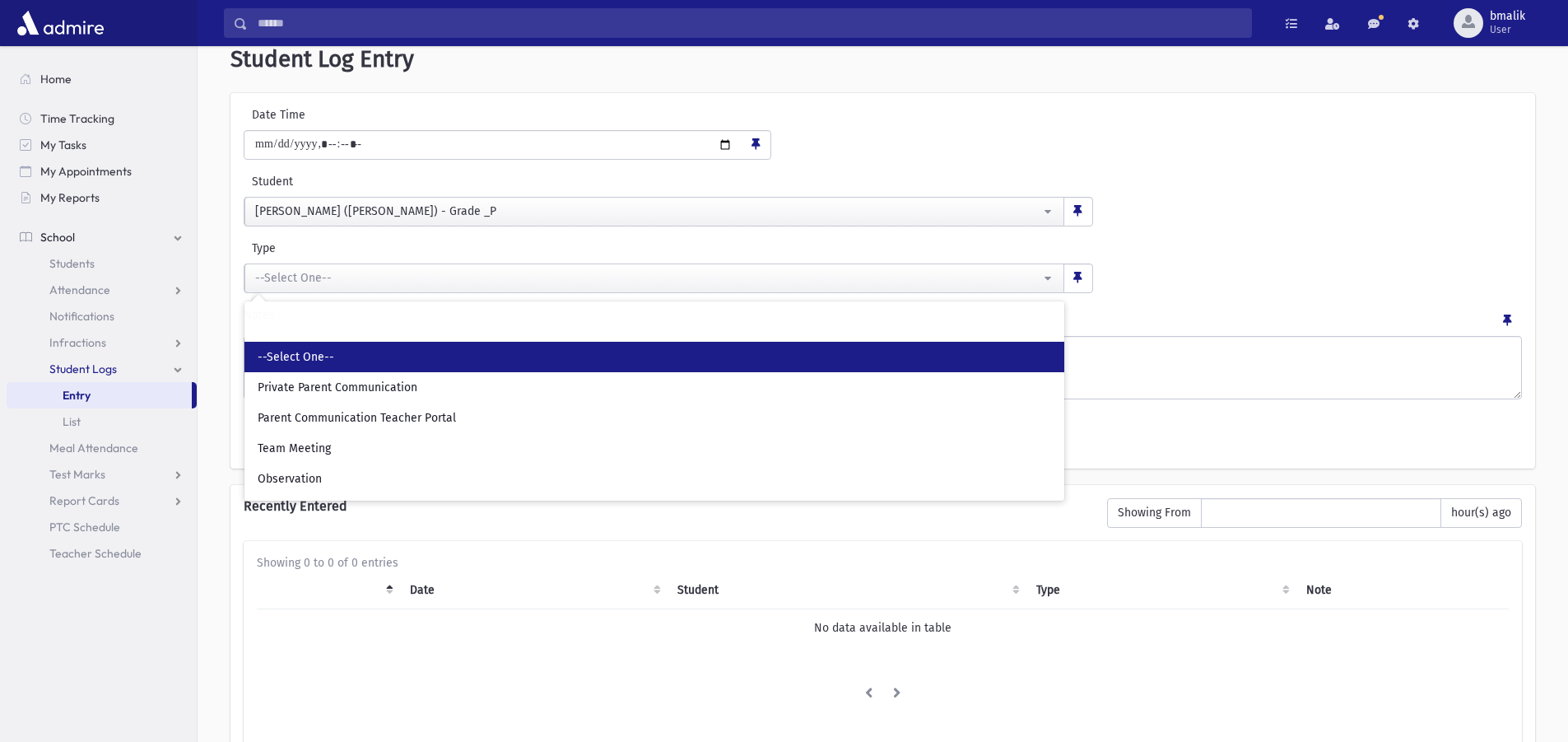
scroll to position [0, 0]
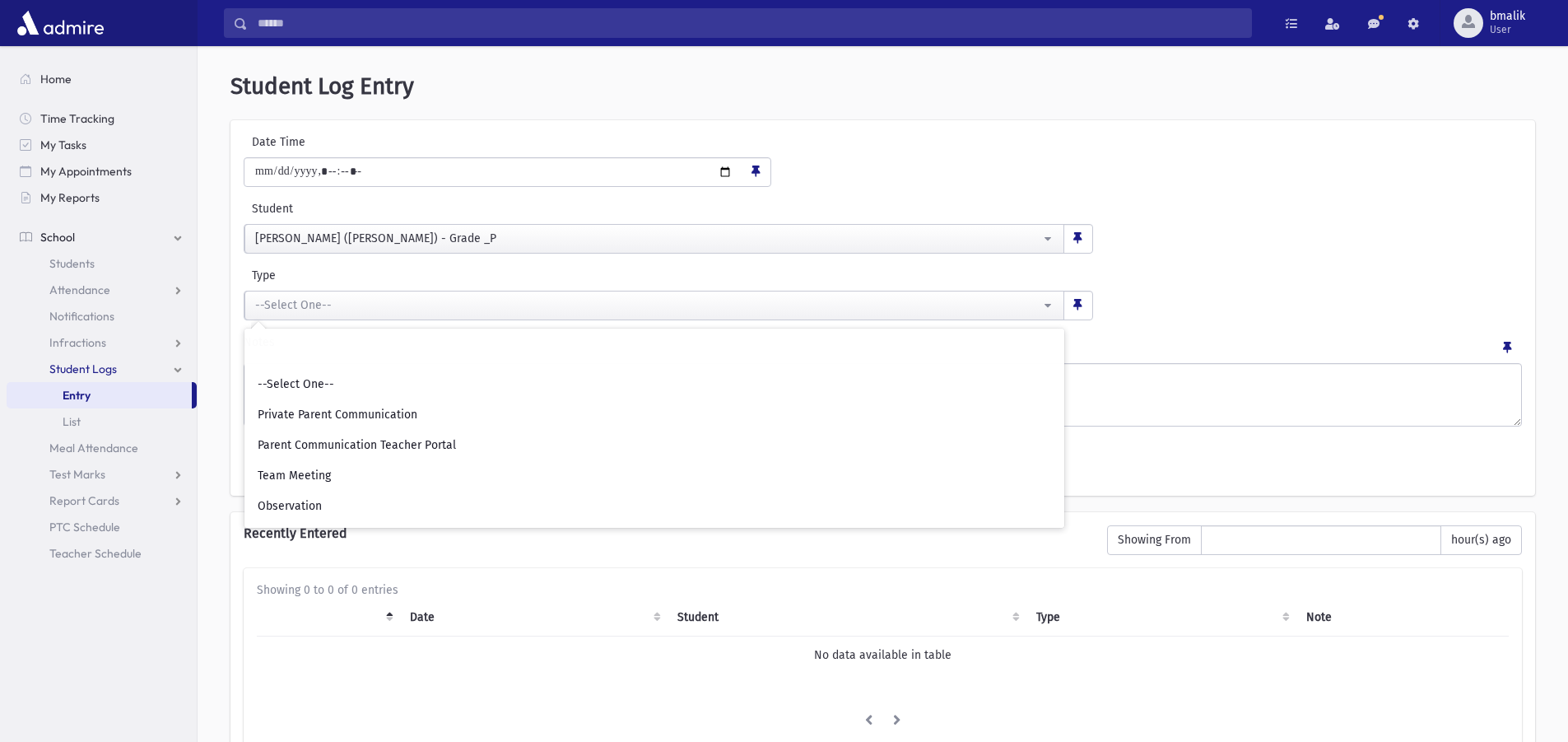
click at [81, 370] on span "Student Logs" at bounding box center [83, 368] width 68 height 15
click at [104, 403] on link "Meal Attendance" at bounding box center [102, 395] width 191 height 26
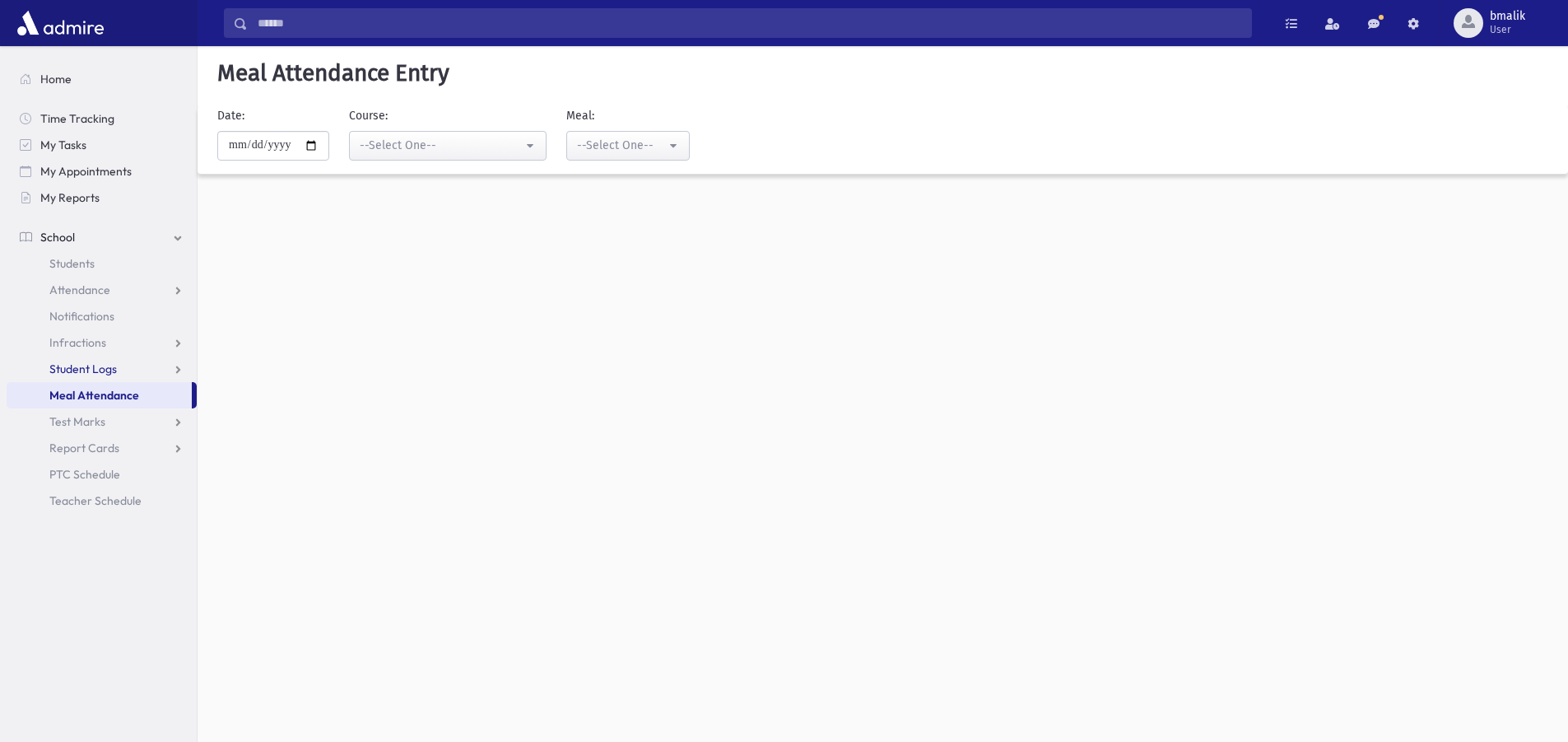
click at [81, 378] on link "Student Logs" at bounding box center [102, 369] width 191 height 26
click at [60, 290] on span "Attendance" at bounding box center [80, 290] width 61 height 15
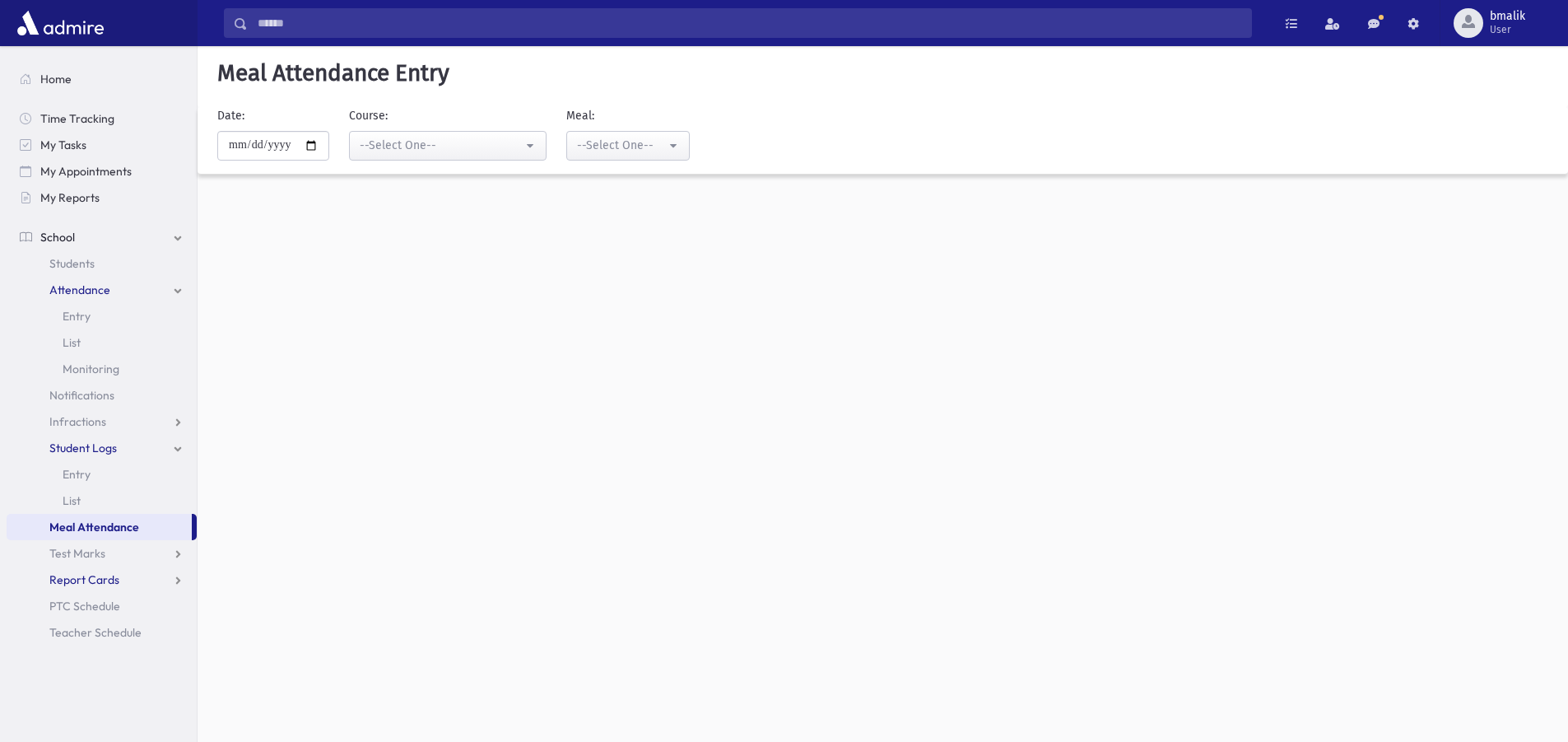
click at [90, 576] on span "Report Cards" at bounding box center [84, 579] width 70 height 15
click at [94, 607] on link "Entry" at bounding box center [102, 606] width 191 height 26
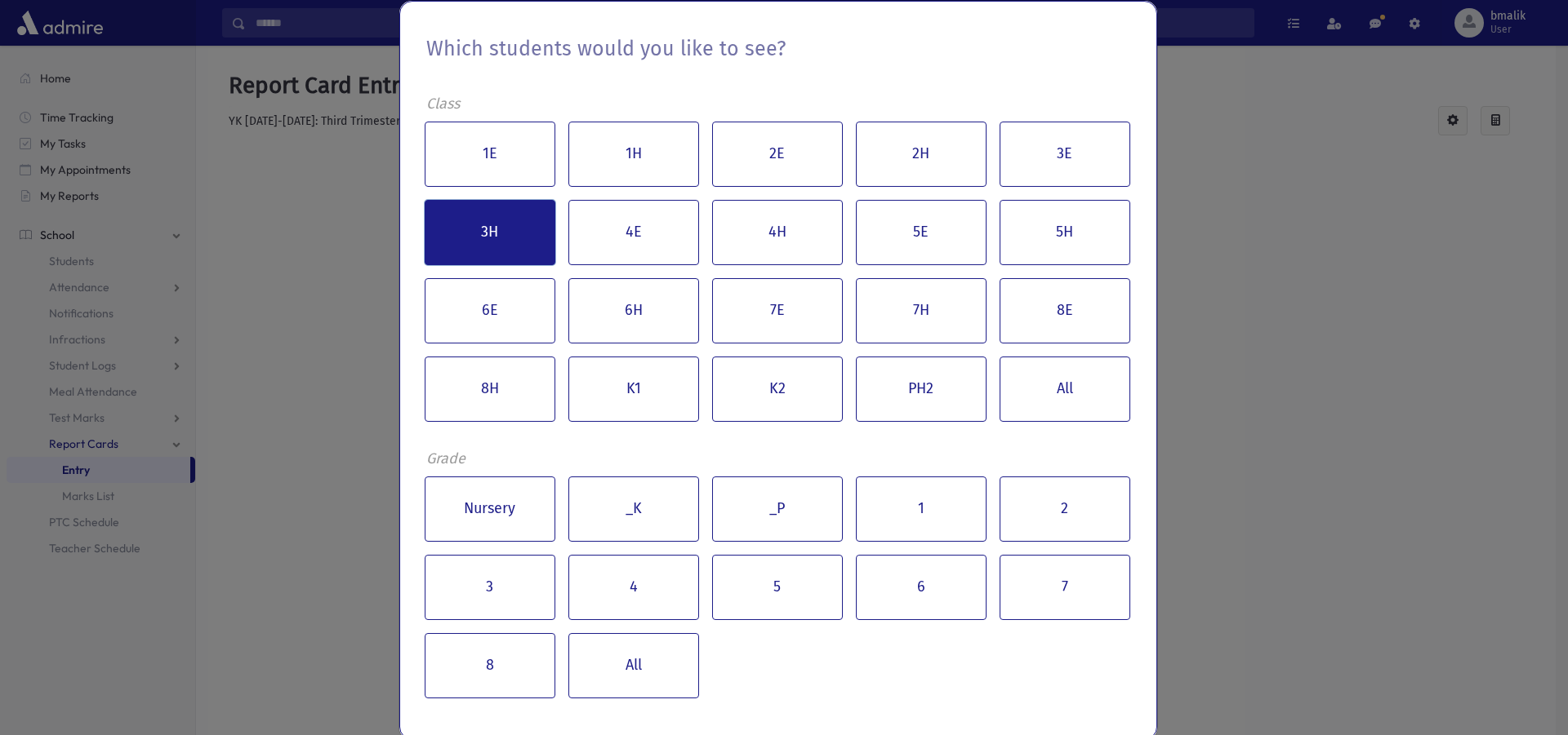
click at [495, 245] on button "3H" at bounding box center [490, 233] width 131 height 65
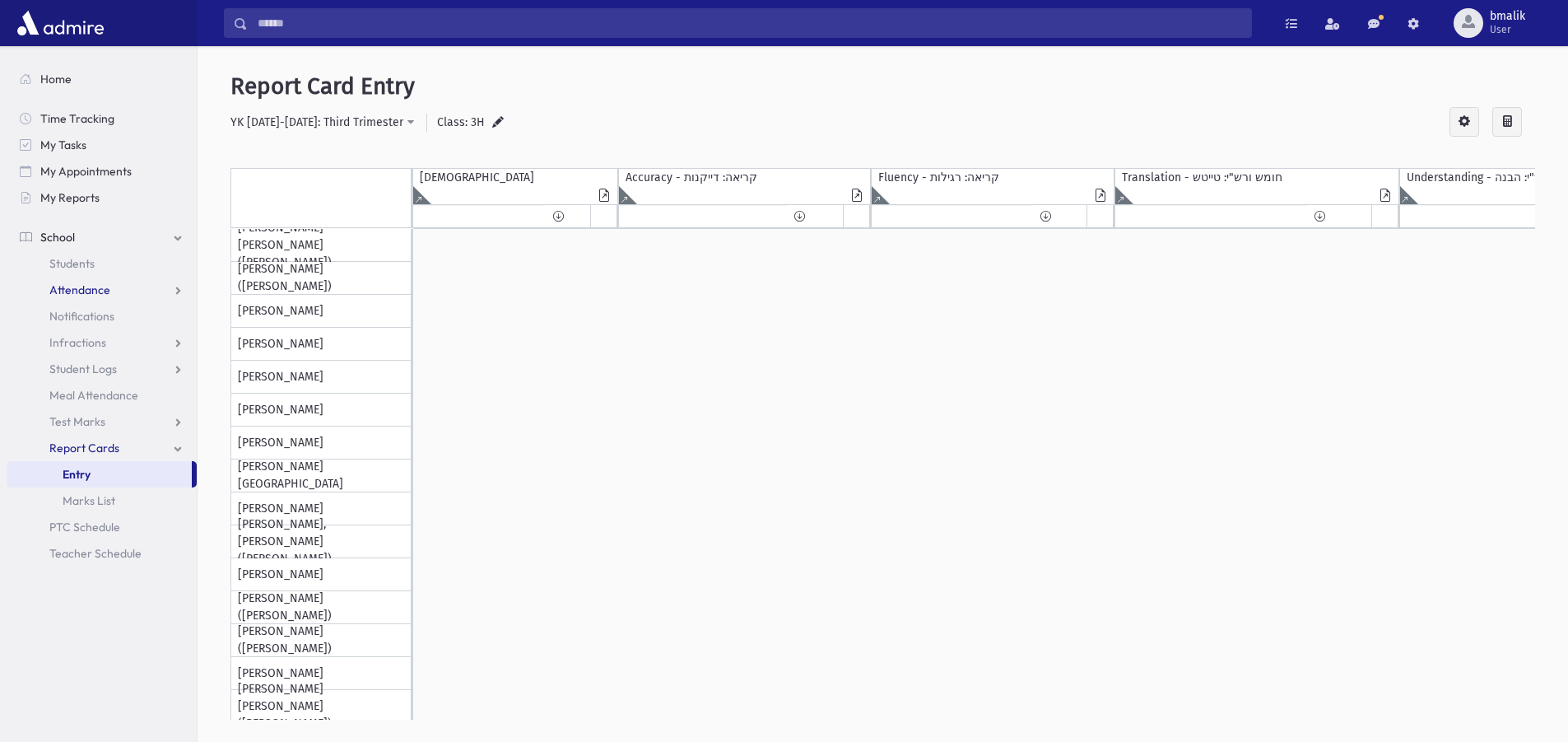
click at [84, 290] on span "Attendance" at bounding box center [80, 290] width 61 height 15
click at [62, 196] on span "My Reports" at bounding box center [70, 198] width 59 height 15
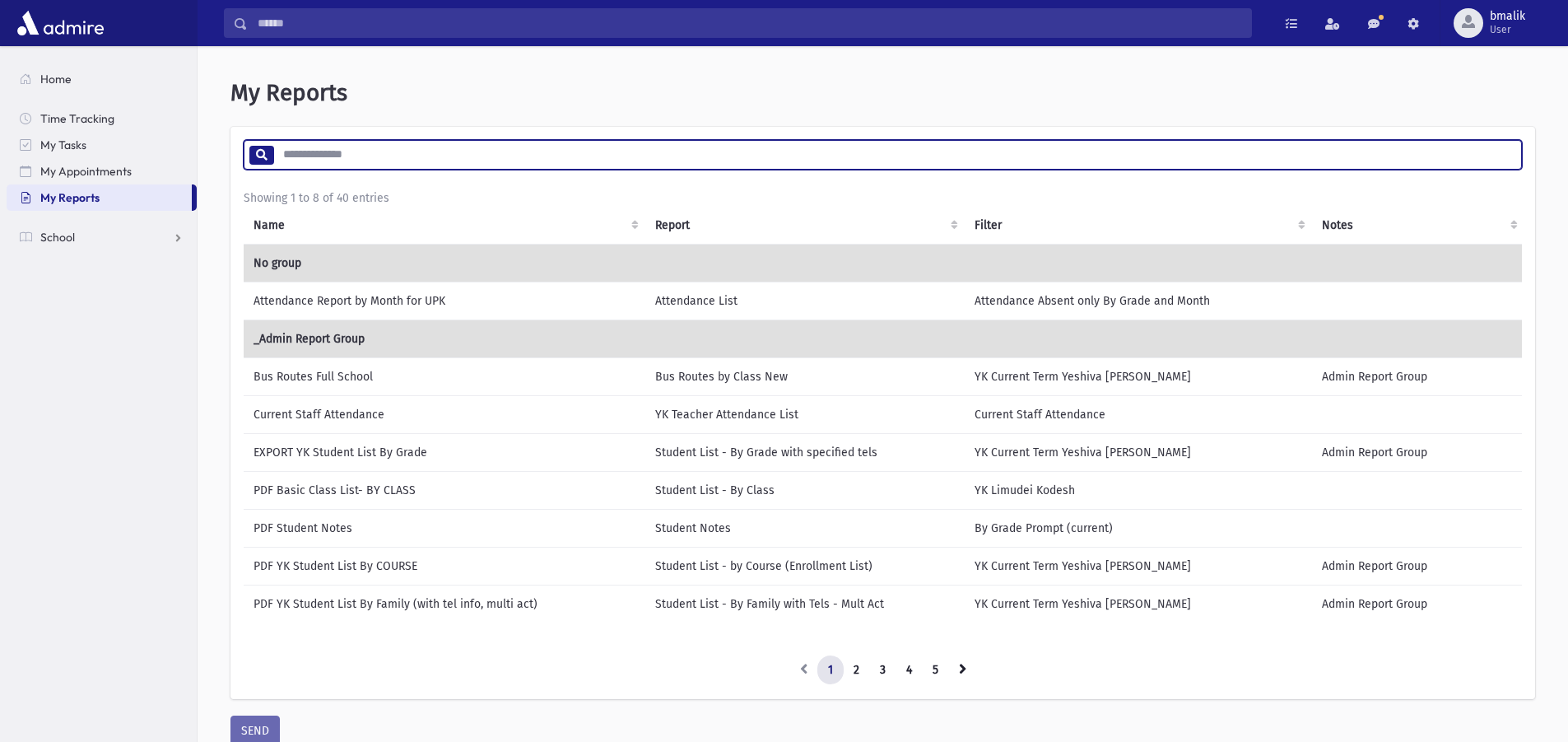
click at [312, 158] on input "search" at bounding box center [897, 155] width 1248 height 29
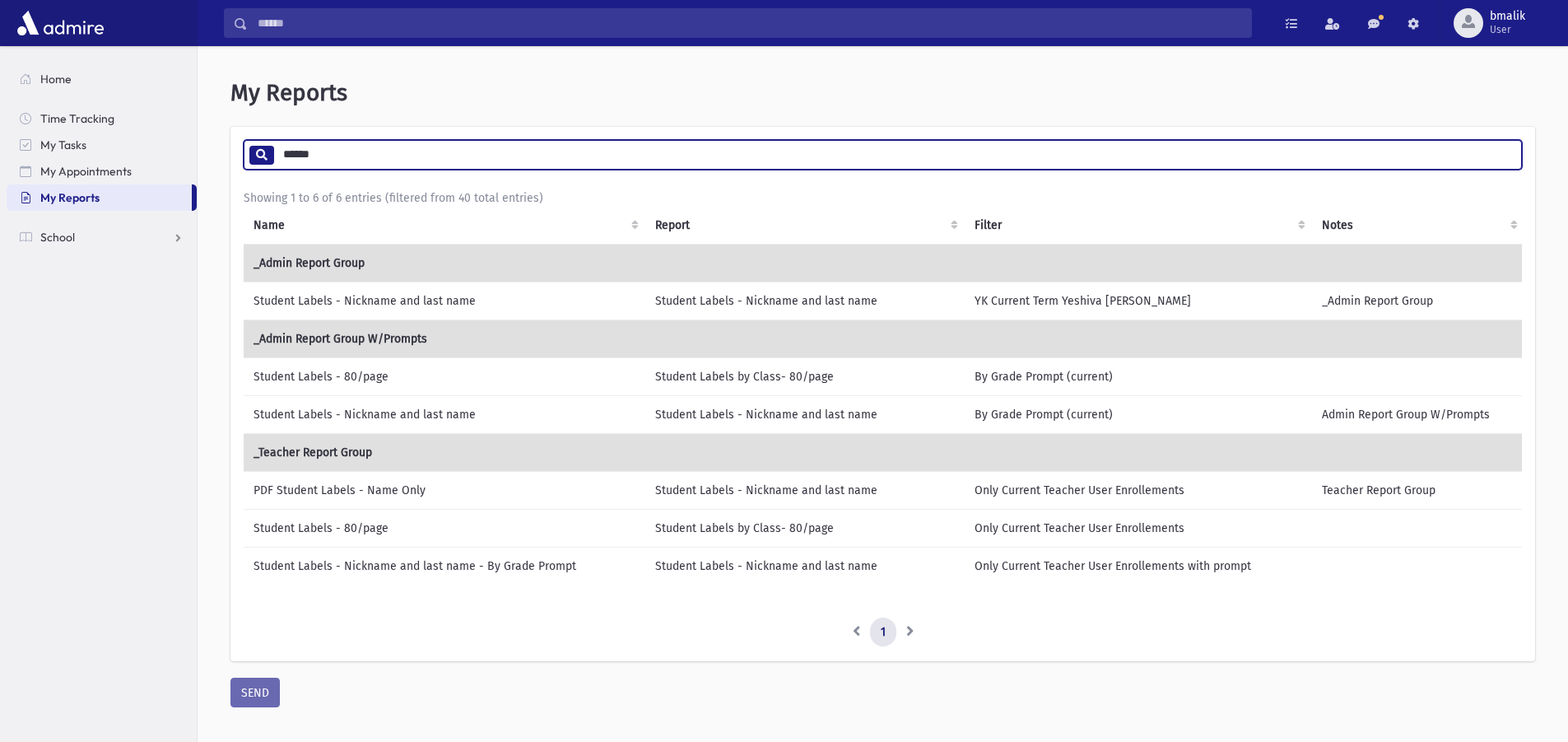
type input "******"
click at [948, 564] on td "Student Labels - Nickname and last name" at bounding box center [805, 566] width 320 height 38
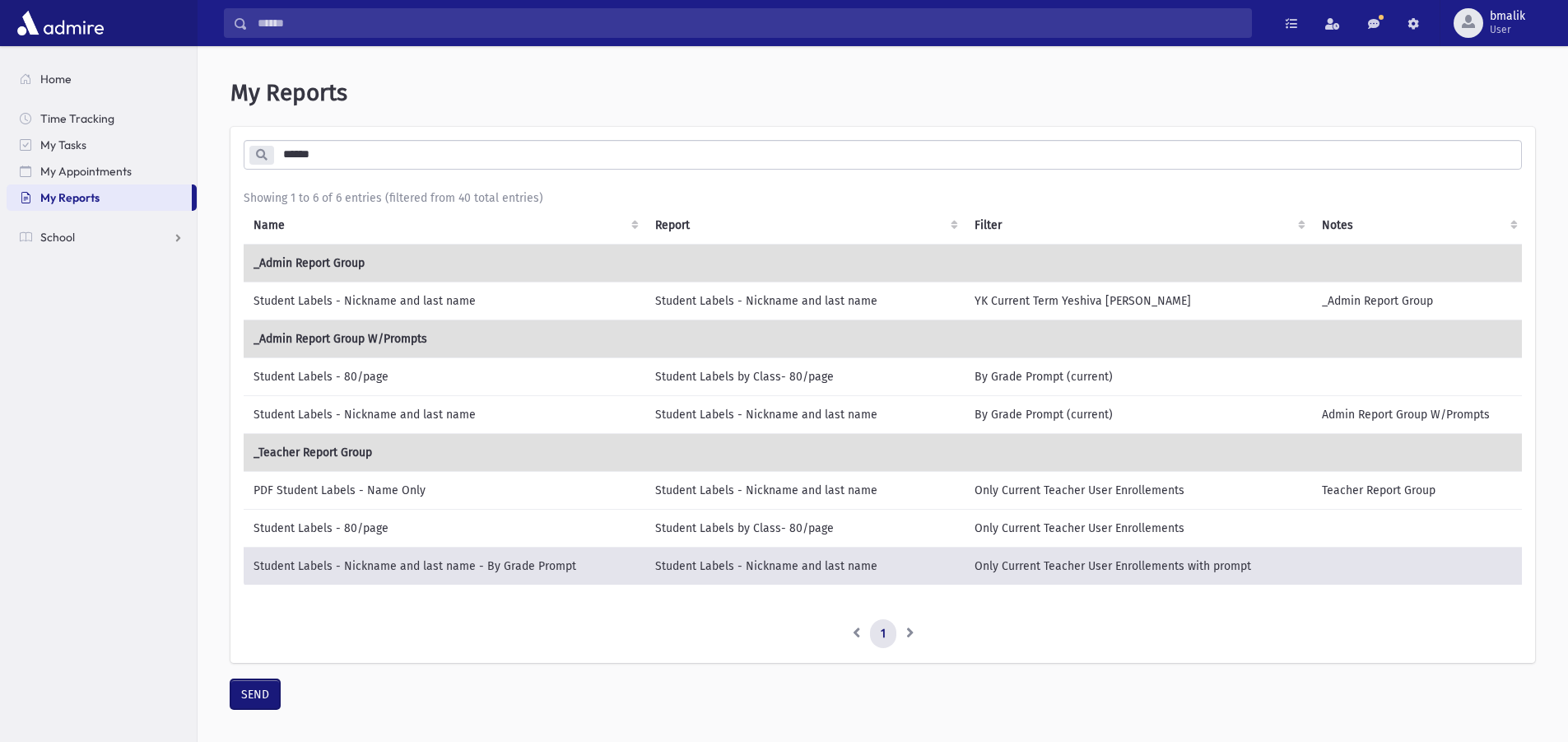
click at [258, 708] on button "SEND" at bounding box center [255, 694] width 49 height 29
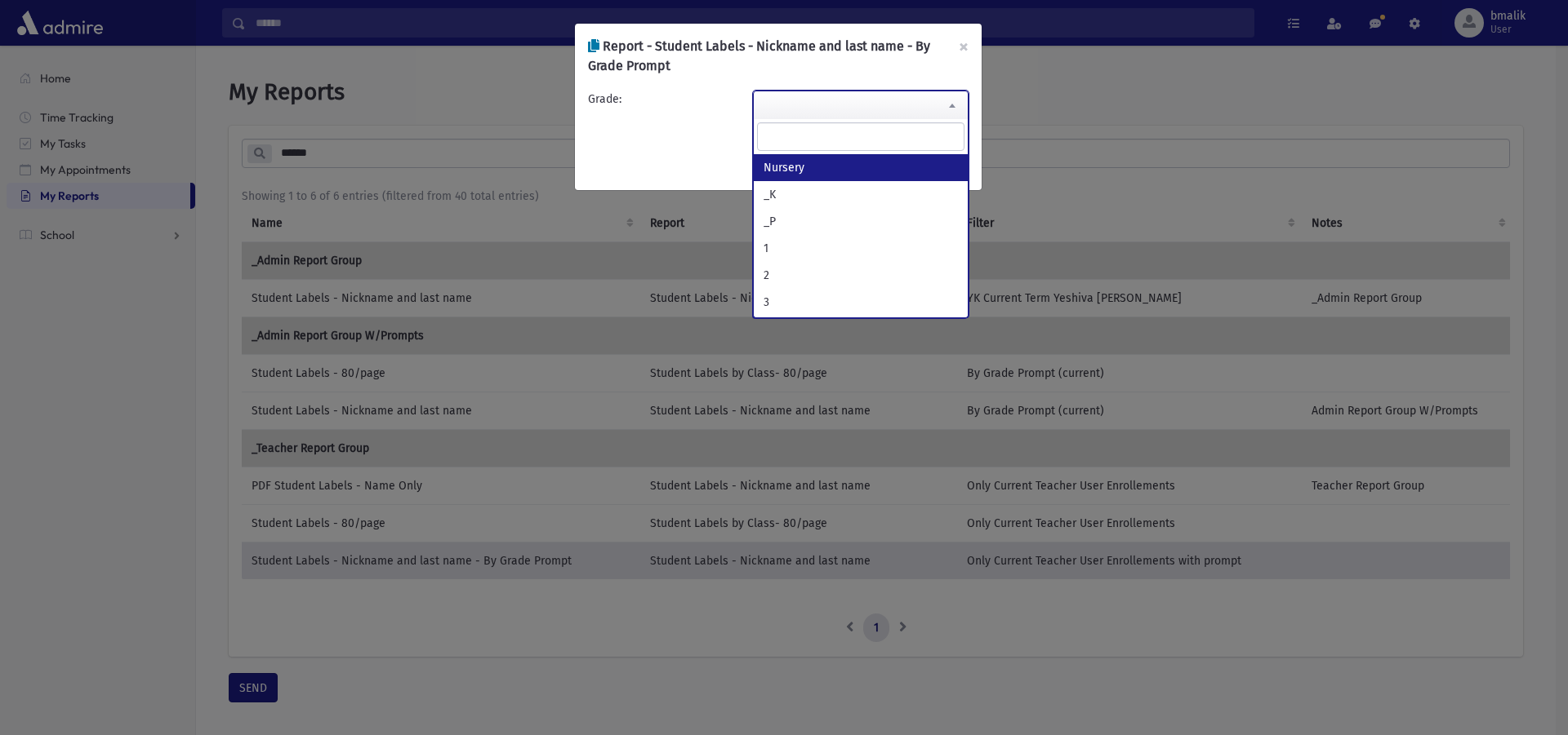
click at [828, 95] on span at bounding box center [860, 105] width 216 height 29
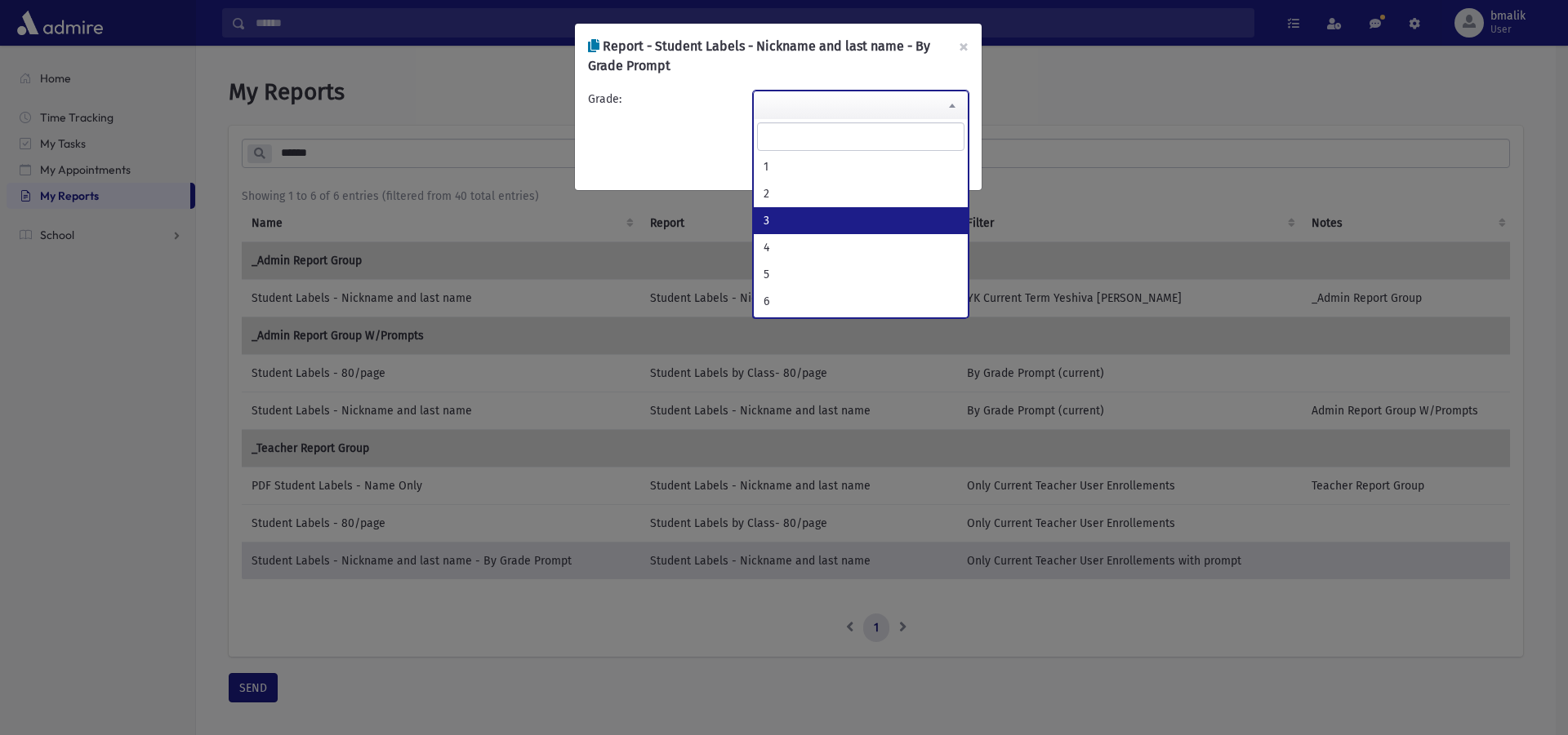
select select "*"
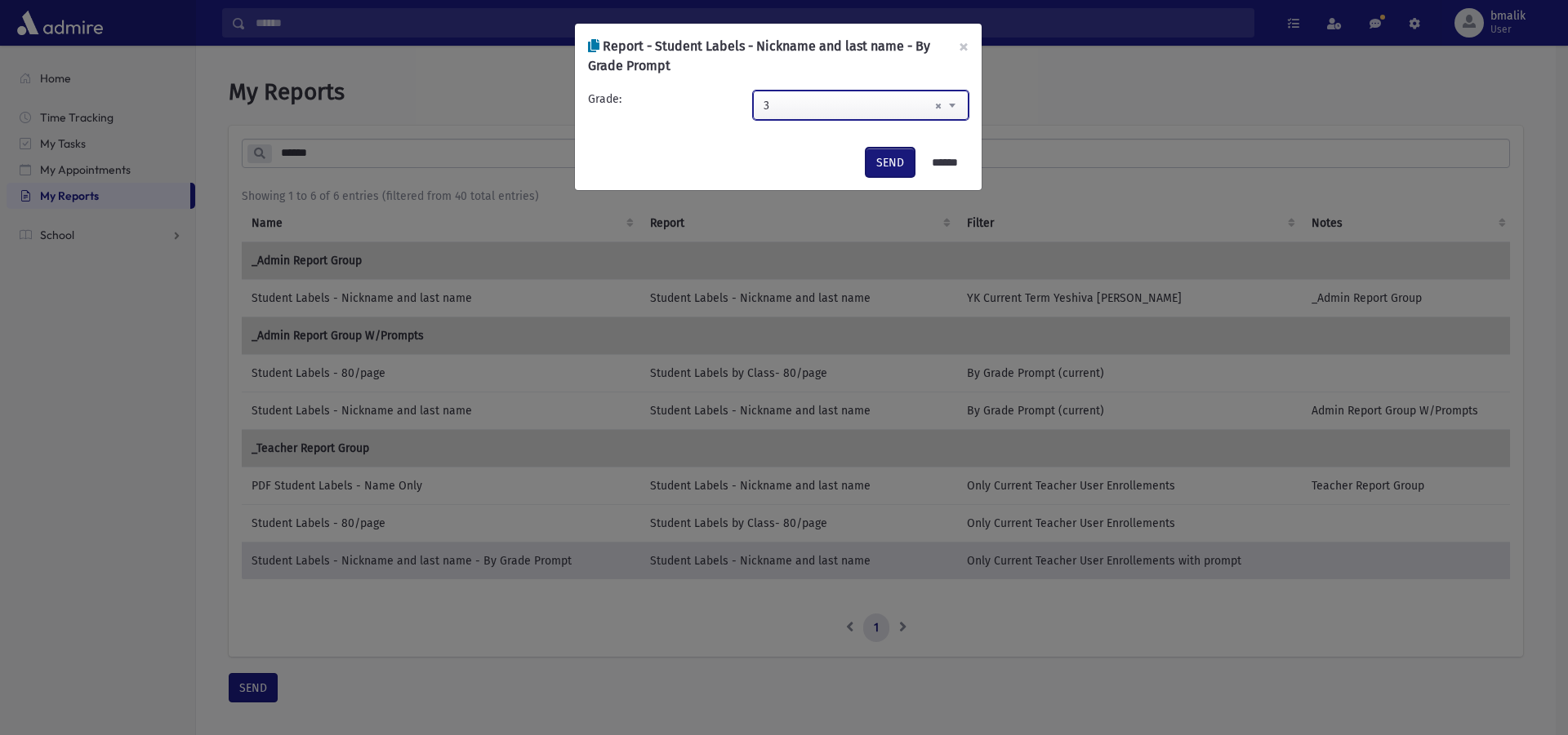
click at [877, 154] on button "SEND" at bounding box center [889, 162] width 49 height 29
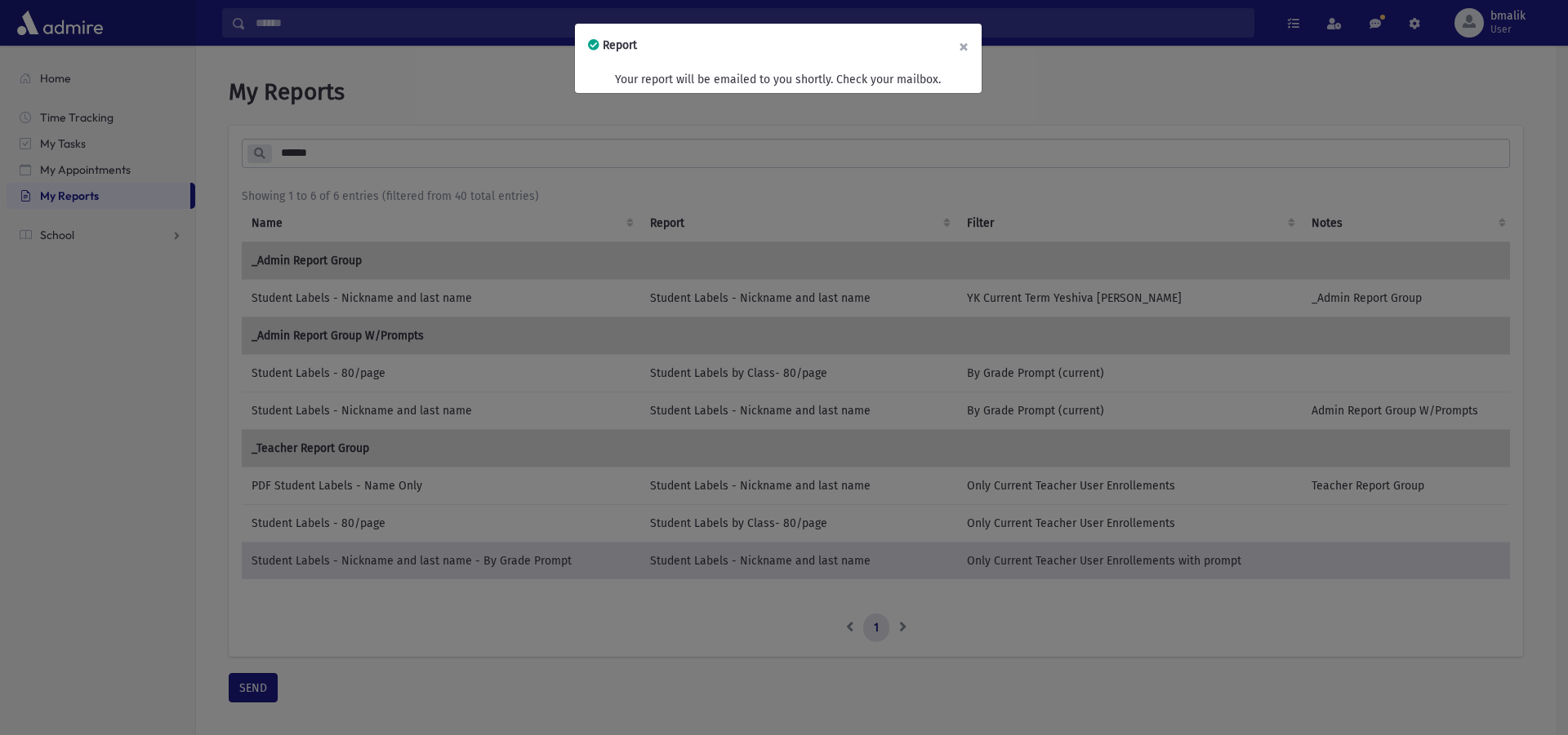
click at [955, 46] on button "×" at bounding box center [963, 46] width 36 height 46
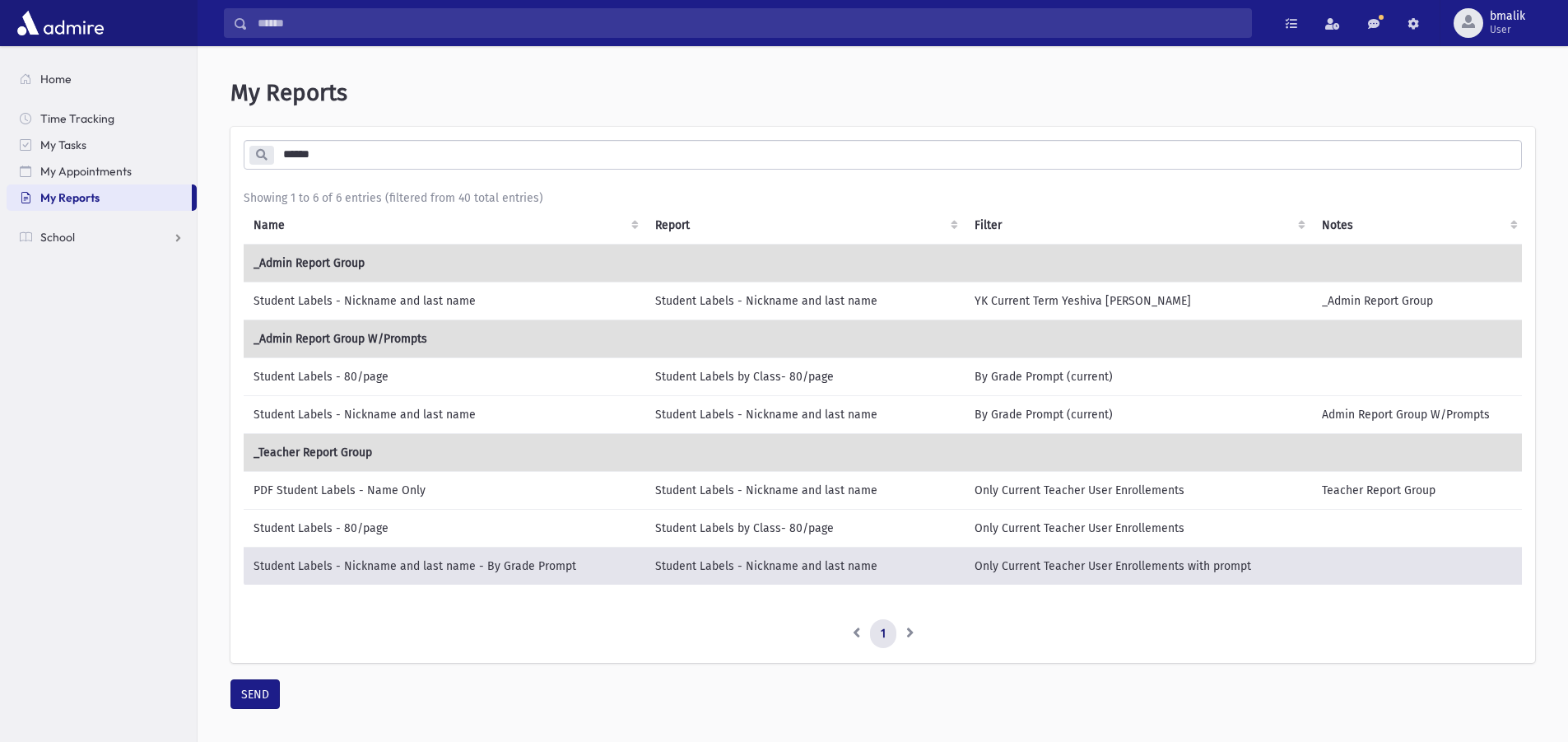
click at [327, 417] on td "Student Labels - Nickname and last name" at bounding box center [444, 414] width 402 height 38
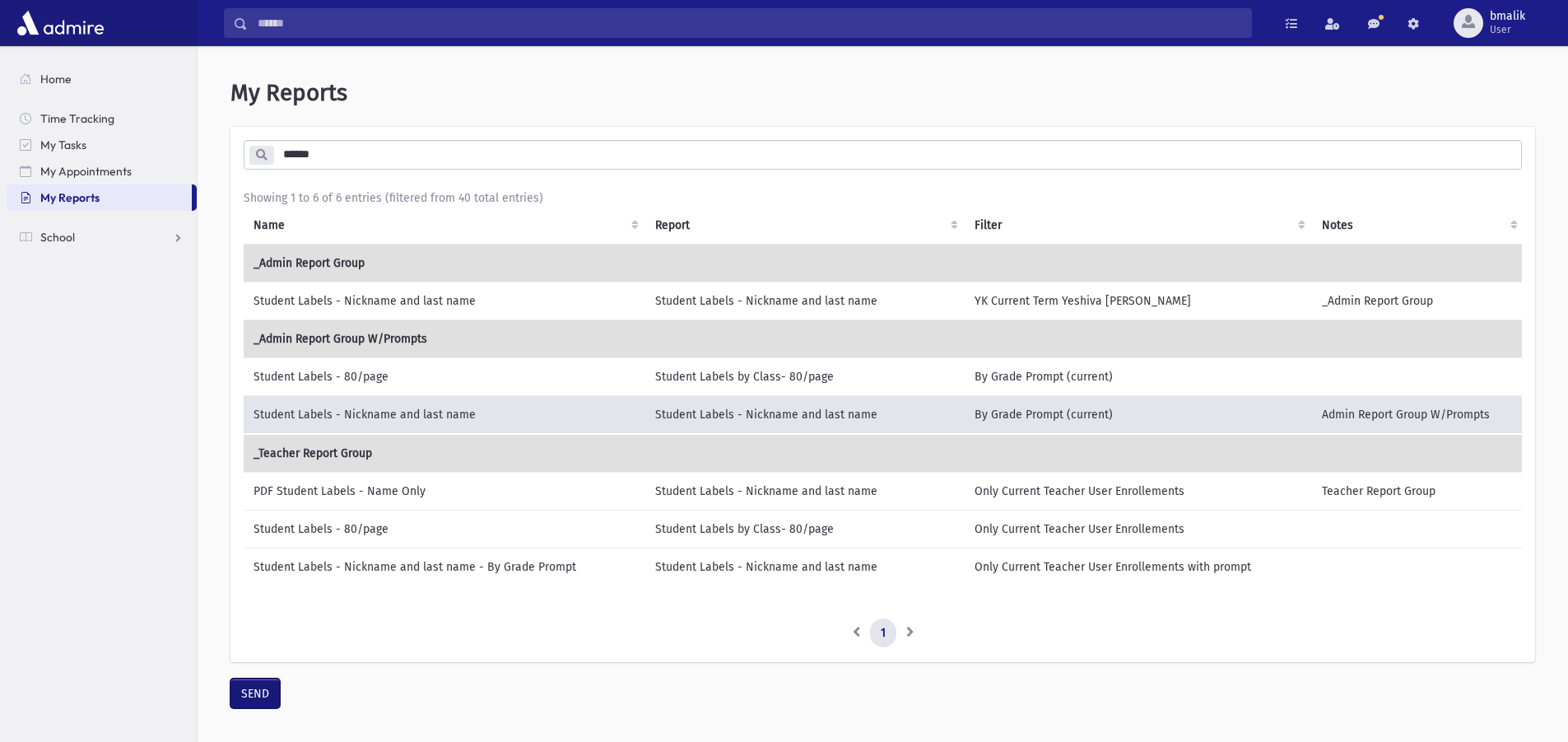
click at [259, 705] on button "SEND" at bounding box center [255, 693] width 49 height 29
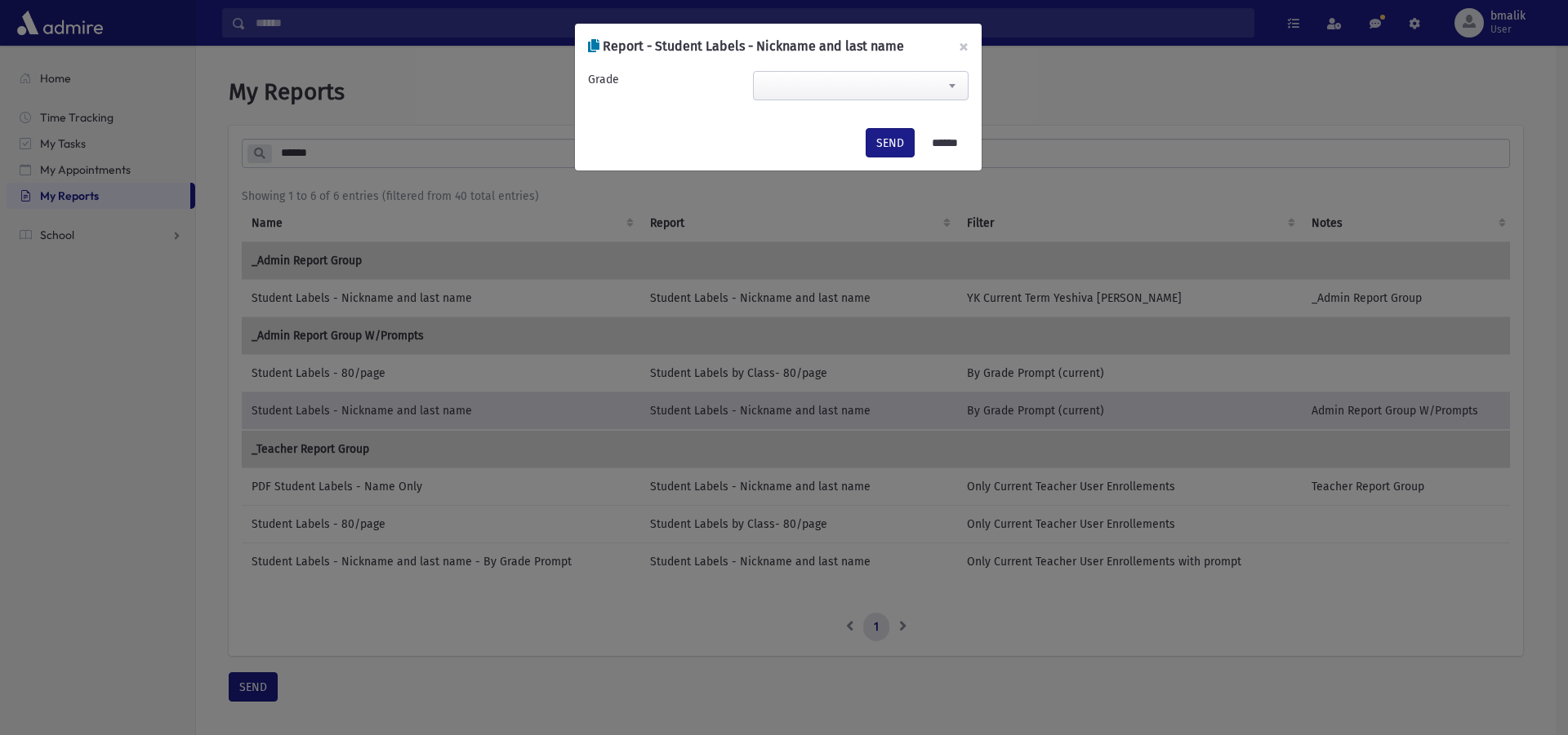
click at [839, 80] on span at bounding box center [860, 86] width 216 height 29
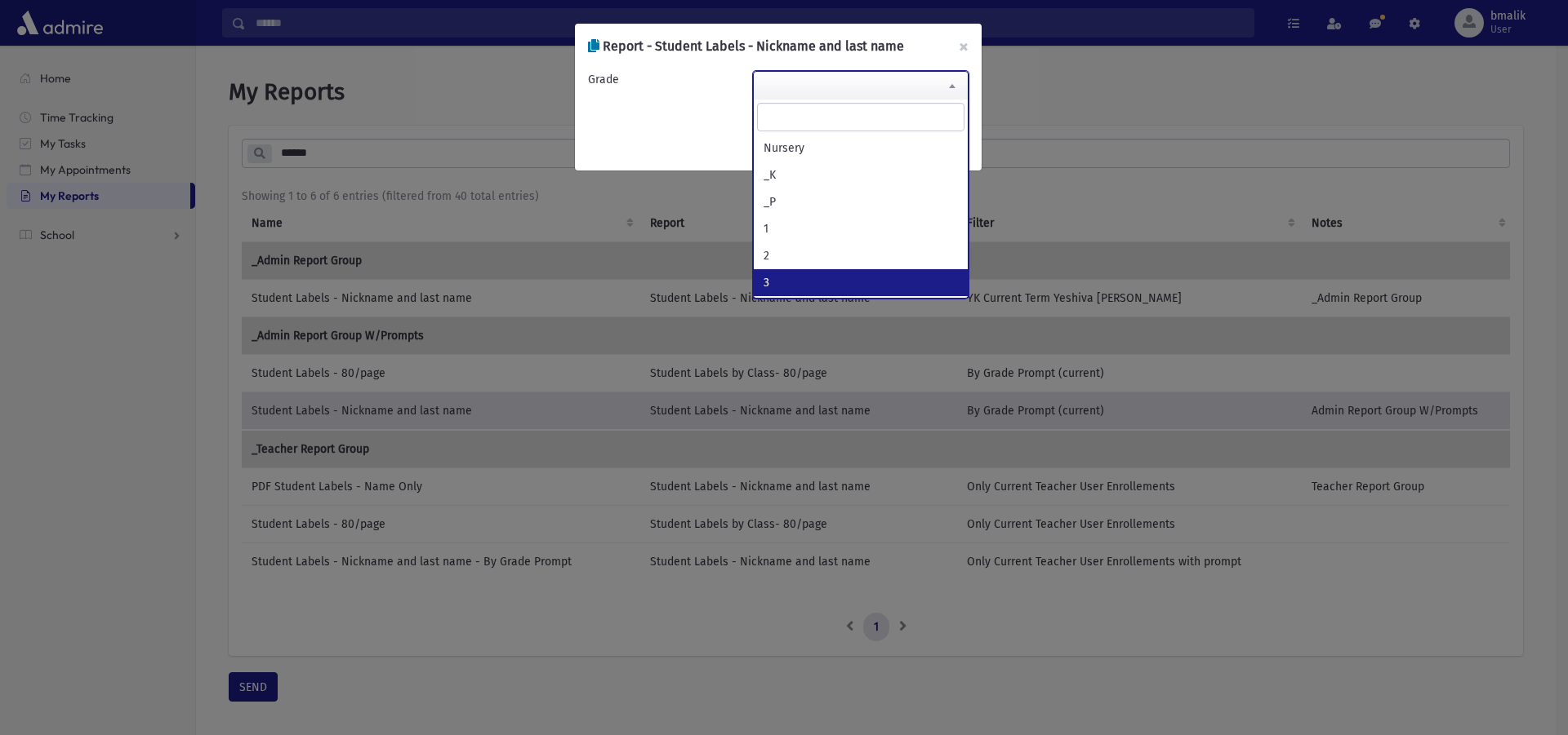
select select "*"
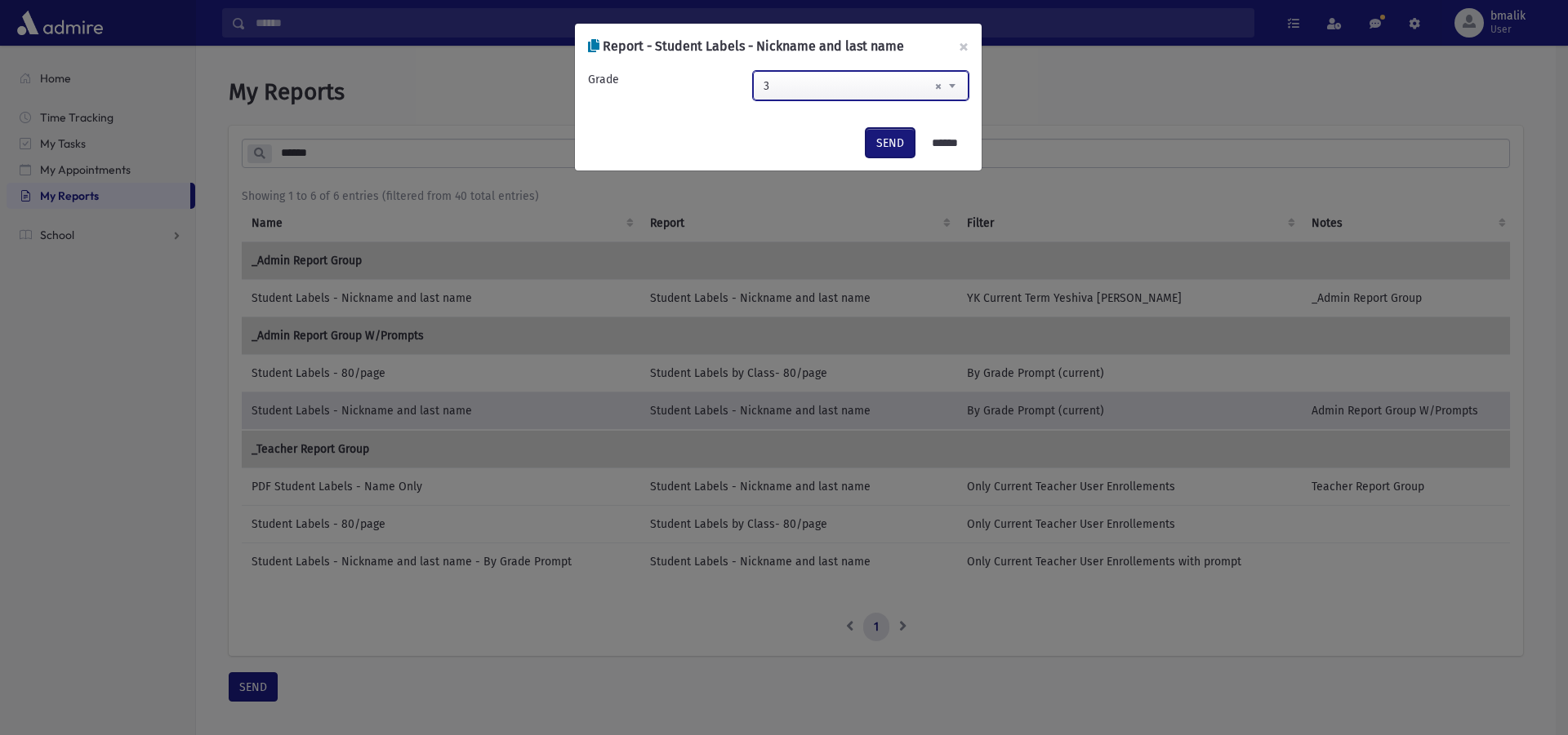
click at [880, 135] on button "SEND" at bounding box center [889, 143] width 49 height 29
